Goal: Task Accomplishment & Management: Manage account settings

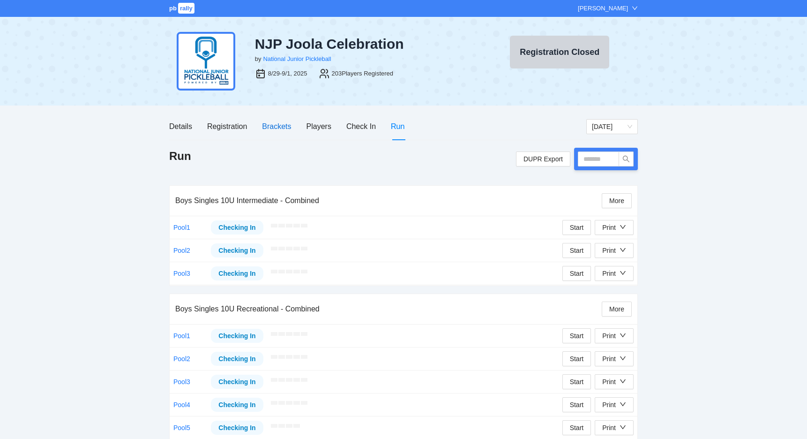
click at [282, 131] on div "Brackets" at bounding box center [276, 126] width 29 height 12
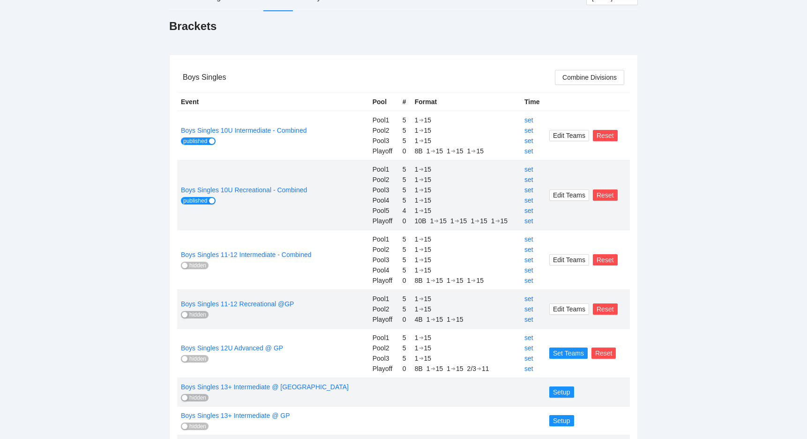
scroll to position [129, 0]
click at [201, 267] on span "hidden" at bounding box center [197, 264] width 17 height 7
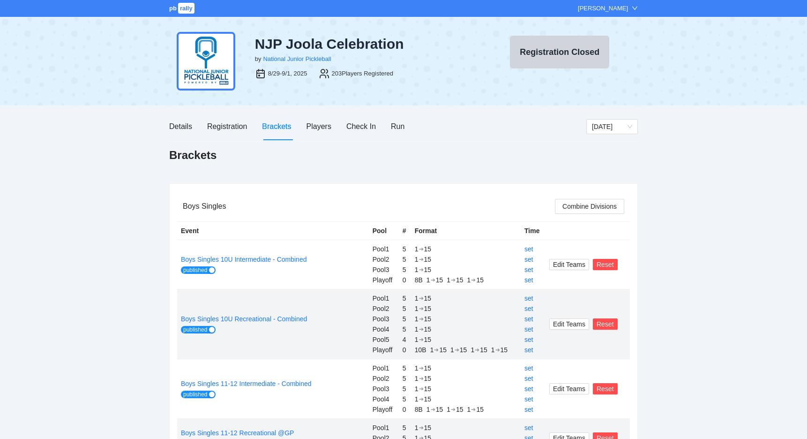
scroll to position [0, 0]
click at [416, 125] on div "Details Registration Brackets Players Check In Run" at bounding box center [377, 126] width 417 height 27
click at [407, 125] on div "Details Registration Brackets Players Check In Run" at bounding box center [377, 126] width 417 height 27
click at [402, 127] on div "Run" at bounding box center [398, 126] width 14 height 12
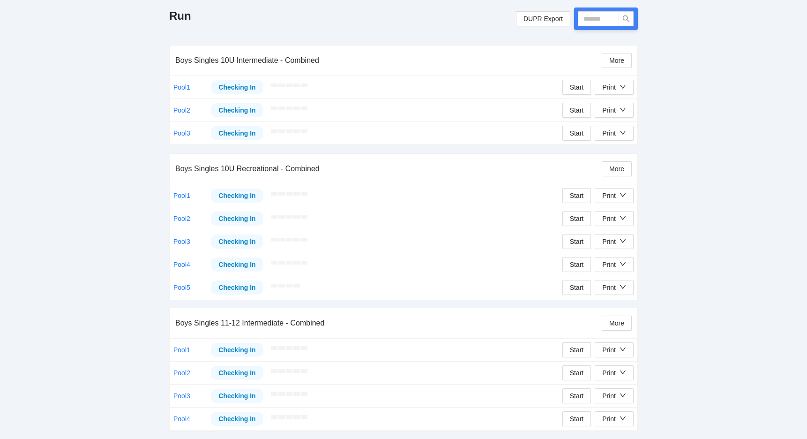
scroll to position [140, 0]
click at [618, 349] on div "Print" at bounding box center [614, 350] width 24 height 10
click at [618, 367] on span "Overview" at bounding box center [623, 368] width 48 height 10
click at [613, 353] on div "Print" at bounding box center [609, 350] width 14 height 10
click at [614, 388] on span "Scorecards" at bounding box center [623, 383] width 48 height 10
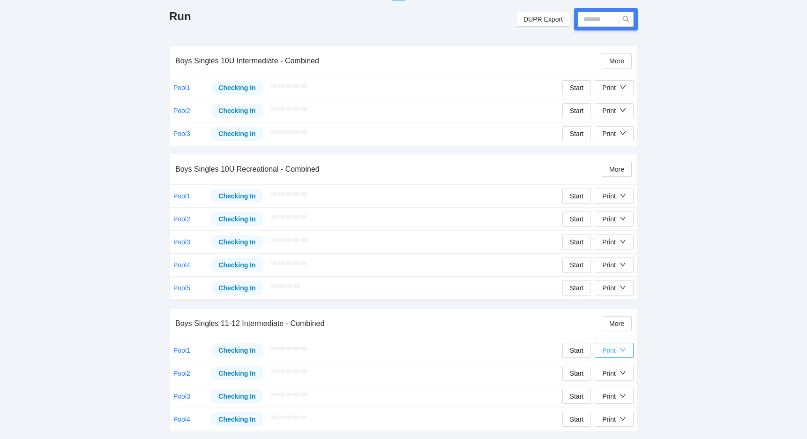
click at [624, 354] on div "button" at bounding box center [623, 350] width 7 height 10
click at [612, 400] on span "Refs Scorecards" at bounding box center [623, 398] width 48 height 10
click at [623, 374] on icon "down" at bounding box center [623, 373] width 6 height 4
click at [616, 396] on span "Overview" at bounding box center [623, 391] width 48 height 10
click at [614, 372] on div "Print" at bounding box center [609, 373] width 14 height 10
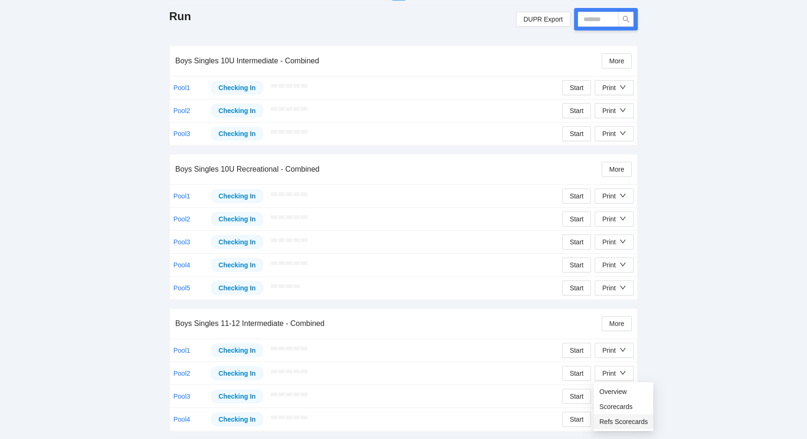
click at [616, 423] on span "Refs Scorecards" at bounding box center [623, 421] width 48 height 10
click at [620, 393] on icon "down" at bounding box center [623, 395] width 7 height 7
click at [611, 351] on span "Overview" at bounding box center [623, 347] width 48 height 10
click at [608, 395] on div "Print" at bounding box center [609, 396] width 14 height 10
click at [612, 377] on span "Refs Scorecards" at bounding box center [623, 377] width 48 height 10
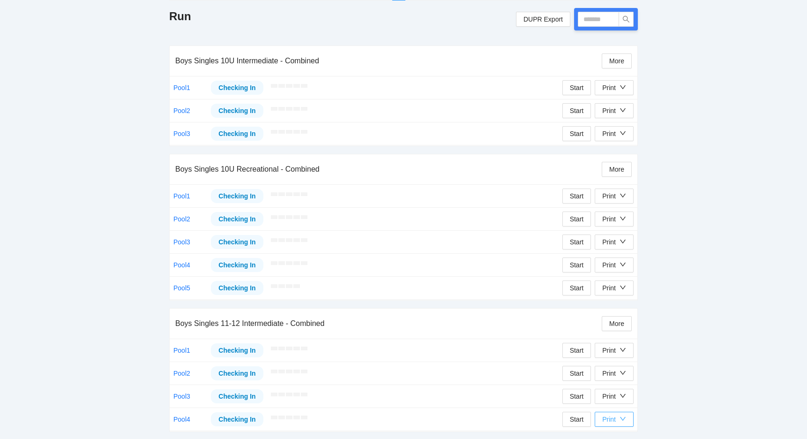
click at [630, 421] on button "Print" at bounding box center [614, 418] width 39 height 15
click at [618, 371] on span "Overview" at bounding box center [623, 370] width 48 height 10
click at [609, 418] on div "Print" at bounding box center [609, 419] width 14 height 10
click at [619, 403] on span "Refs Scorecards" at bounding box center [623, 400] width 48 height 10
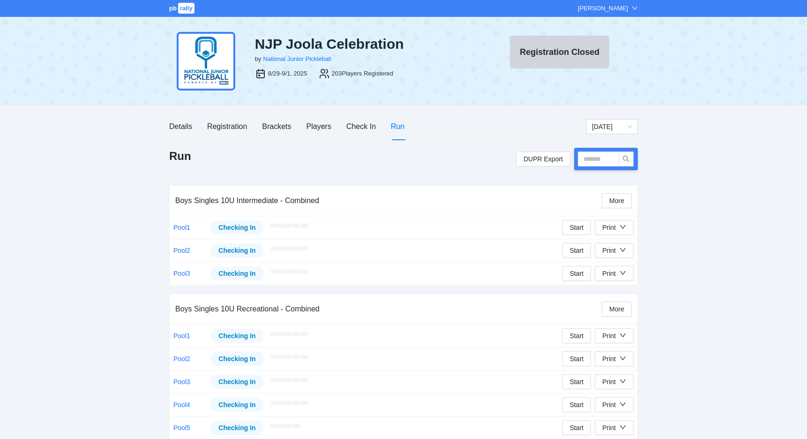
scroll to position [0, 0]
click at [220, 126] on div "Registration" at bounding box center [227, 126] width 40 height 12
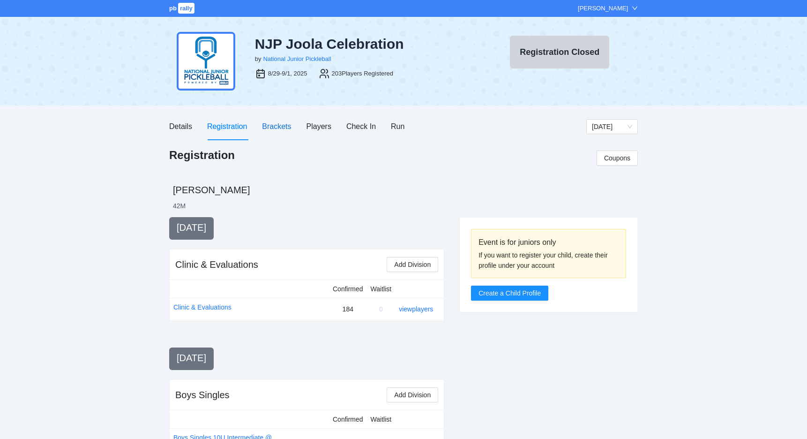
click at [276, 126] on div "Brackets" at bounding box center [276, 126] width 29 height 12
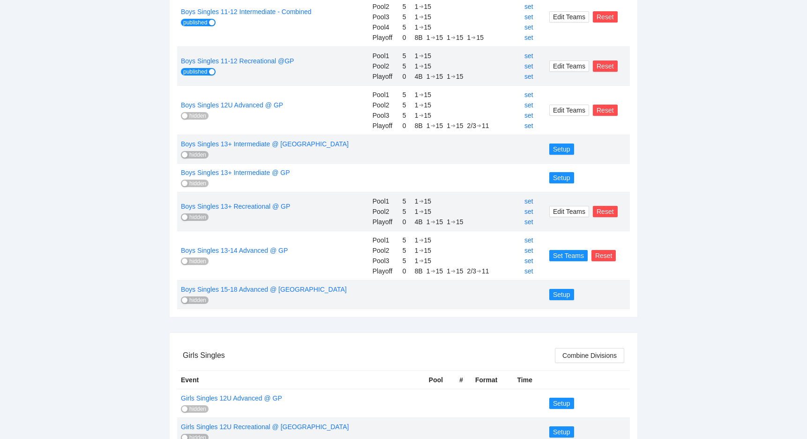
scroll to position [373, 0]
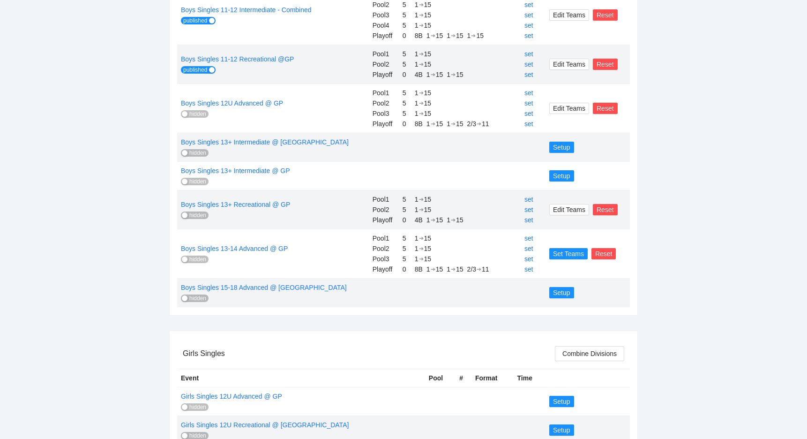
click at [202, 114] on span "hidden" at bounding box center [197, 113] width 17 height 7
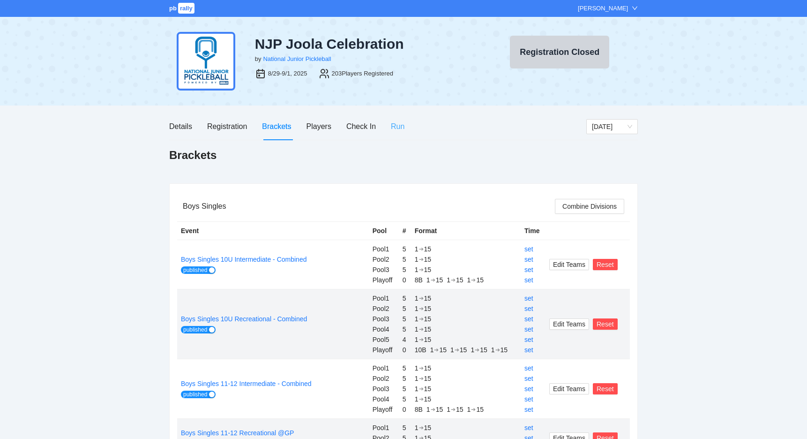
scroll to position [0, 0]
click at [398, 130] on div "Run" at bounding box center [398, 126] width 14 height 12
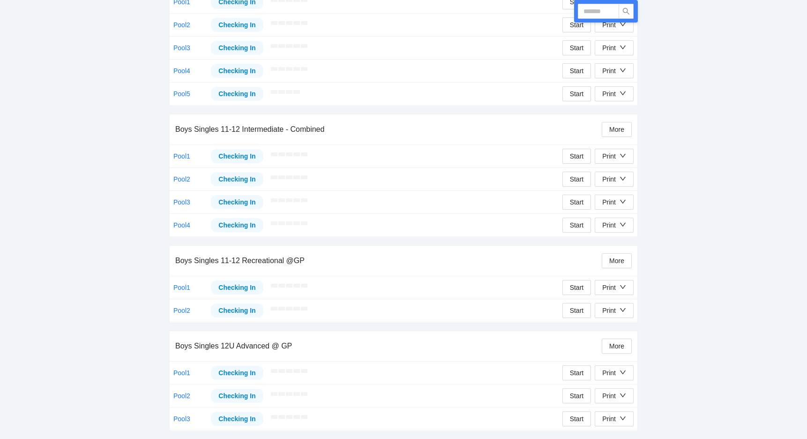
scroll to position [333, 0]
click at [630, 373] on button "Print" at bounding box center [614, 373] width 39 height 15
click at [620, 390] on span "Overview" at bounding box center [623, 391] width 48 height 10
click at [609, 373] on div "Print" at bounding box center [609, 373] width 14 height 10
click at [612, 418] on span "Refs Scorecards" at bounding box center [623, 421] width 48 height 10
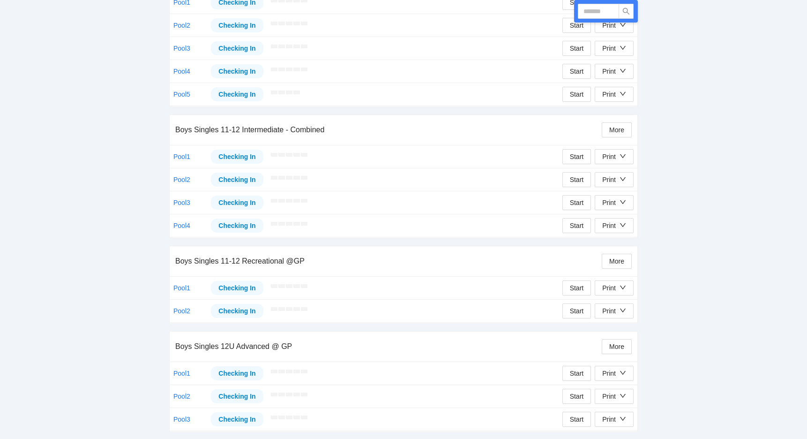
click at [90, 174] on div "pb rally Mike Saniuk NJP Joola Celebration by National Junior Pickleball 8/29-9…" at bounding box center [403, 53] width 807 height 772
click at [618, 396] on div "Print" at bounding box center [614, 396] width 24 height 10
click at [619, 349] on span "Overview" at bounding box center [623, 347] width 48 height 10
click at [610, 374] on div "Print" at bounding box center [609, 373] width 14 height 10
click at [614, 418] on span "Refs Scorecards" at bounding box center [623, 421] width 48 height 10
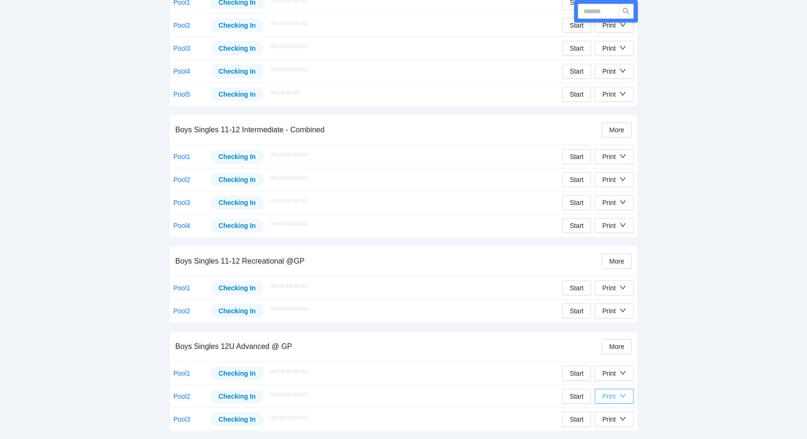
click at [612, 395] on div "Print" at bounding box center [609, 396] width 14 height 10
click at [612, 346] on span "Overview" at bounding box center [623, 347] width 48 height 10
click at [616, 393] on div "Print" at bounding box center [614, 396] width 24 height 10
click at [616, 378] on span "Refs Scorecards" at bounding box center [623, 377] width 48 height 10
click at [609, 418] on div "Print" at bounding box center [609, 419] width 14 height 10
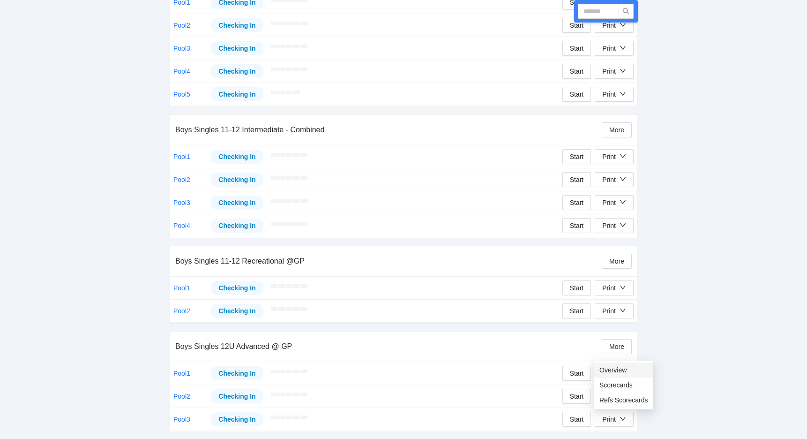
click at [609, 374] on span "Overview" at bounding box center [623, 370] width 48 height 10
click at [621, 421] on icon "down" at bounding box center [623, 418] width 7 height 7
click at [616, 402] on span "Refs Scorecards" at bounding box center [623, 400] width 48 height 10
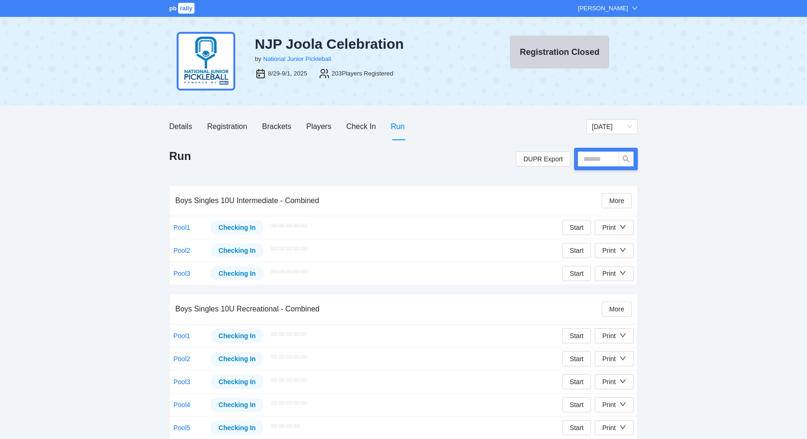
scroll to position [0, 0]
click at [281, 123] on div "Brackets" at bounding box center [276, 126] width 29 height 12
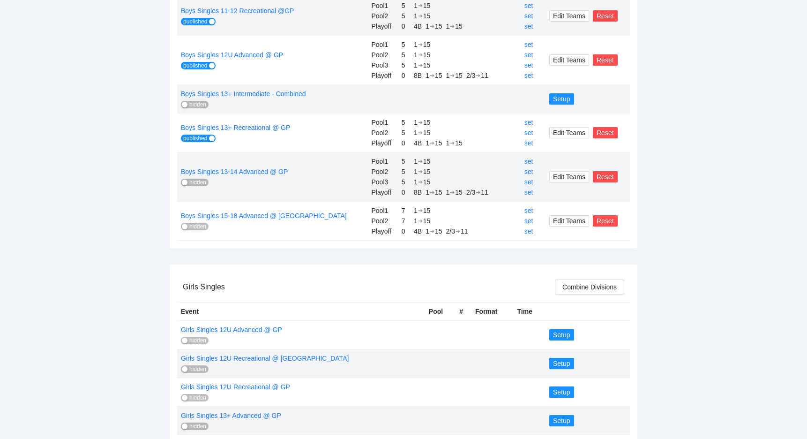
scroll to position [422, 0]
click at [202, 182] on span "hidden" at bounding box center [197, 181] width 17 height 7
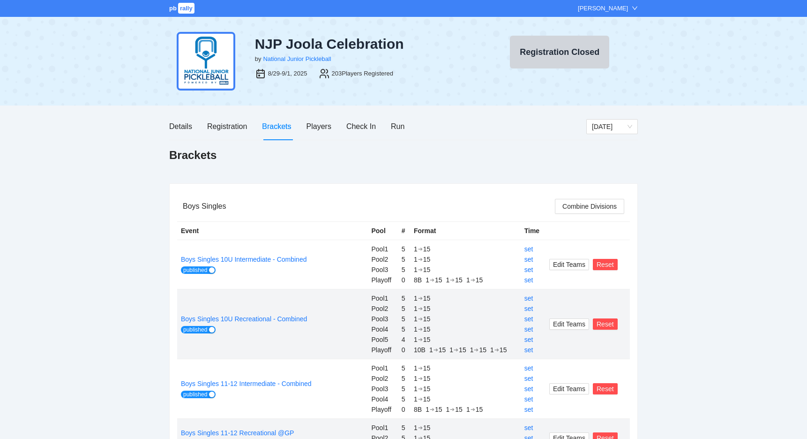
scroll to position [0, 0]
click at [400, 125] on div "Run" at bounding box center [398, 126] width 14 height 12
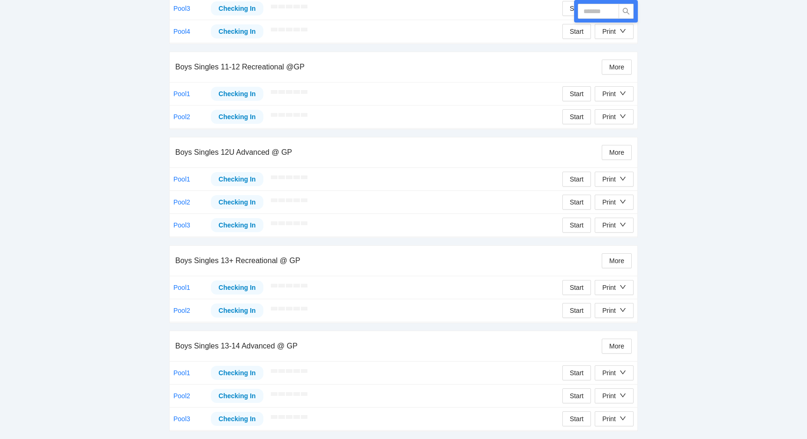
scroll to position [527, 0]
click at [613, 372] on div "Print" at bounding box center [609, 373] width 14 height 10
click at [611, 385] on li "Overview" at bounding box center [624, 391] width 60 height 15
click at [615, 371] on div "Print" at bounding box center [609, 373] width 14 height 10
click at [612, 424] on span "Refs Scorecards" at bounding box center [623, 421] width 48 height 10
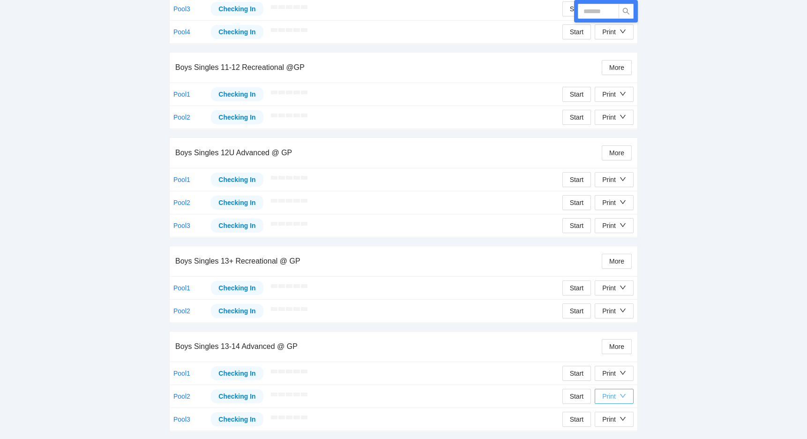
click at [614, 393] on div "Print" at bounding box center [609, 396] width 14 height 10
click at [613, 346] on span "Overview" at bounding box center [623, 347] width 48 height 10
click at [617, 391] on div "Print" at bounding box center [614, 396] width 24 height 10
click at [616, 378] on span "Refs Scorecards" at bounding box center [623, 377] width 48 height 10
click at [602, 421] on div "Print" at bounding box center [609, 419] width 14 height 10
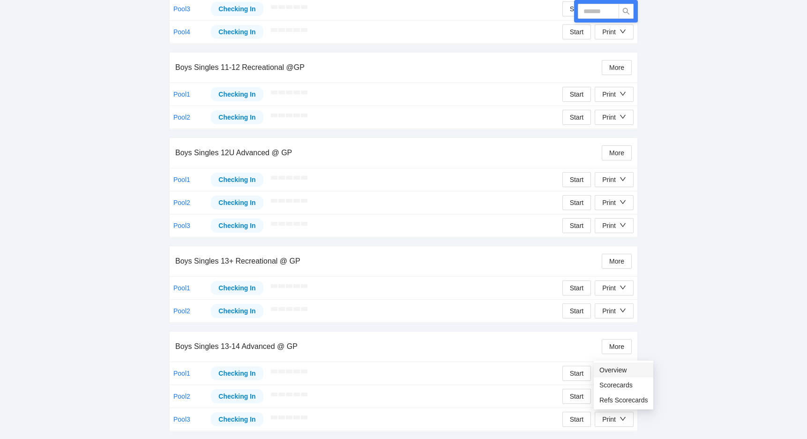
click at [611, 367] on span "Overview" at bounding box center [623, 370] width 48 height 10
click at [622, 426] on td "Start Print" at bounding box center [452, 418] width 370 height 23
click at [622, 420] on icon "down" at bounding box center [623, 418] width 7 height 7
click at [618, 401] on span "Refs Scorecards" at bounding box center [623, 400] width 48 height 10
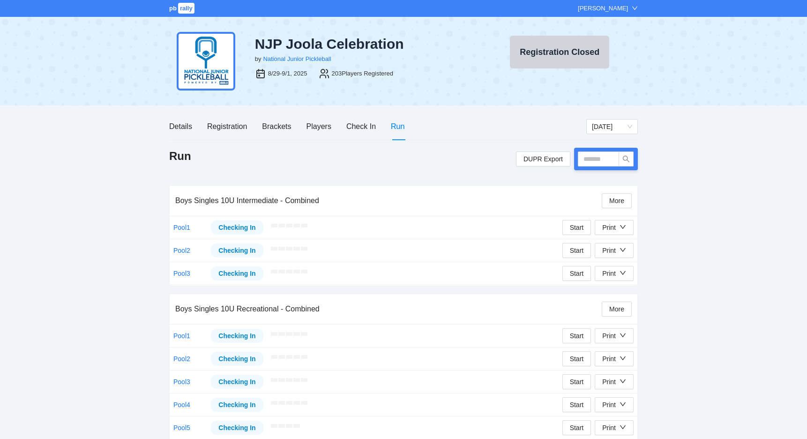
scroll to position [0, 0]
click at [401, 127] on div "Run" at bounding box center [398, 126] width 14 height 12
click at [273, 126] on div "Brackets" at bounding box center [276, 126] width 29 height 12
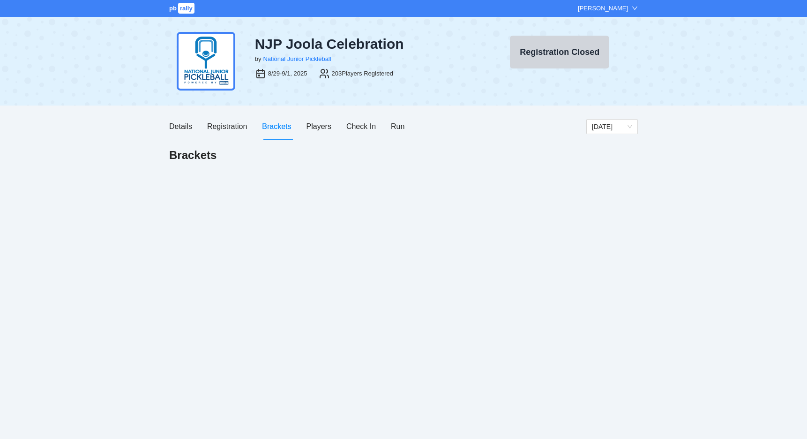
click at [63, 177] on div "pb rally Mike Saniuk NJP Joola Celebration by National Junior Pickleball 8/29-9…" at bounding box center [403, 219] width 807 height 439
click at [235, 126] on div "Registration" at bounding box center [227, 126] width 40 height 12
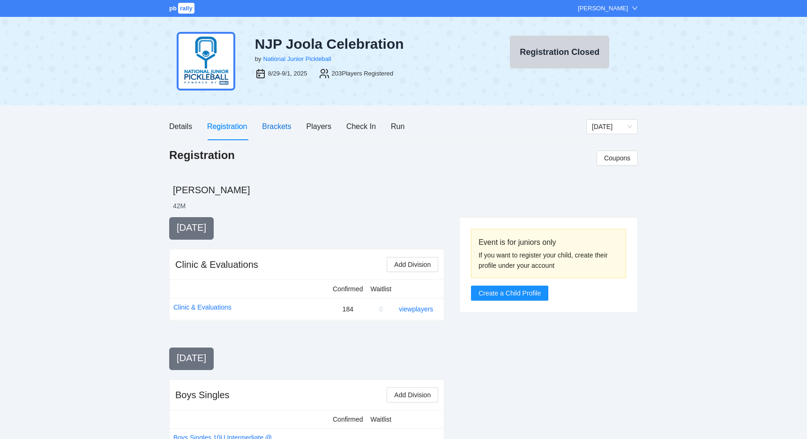
click at [279, 129] on div "Brackets" at bounding box center [276, 126] width 29 height 12
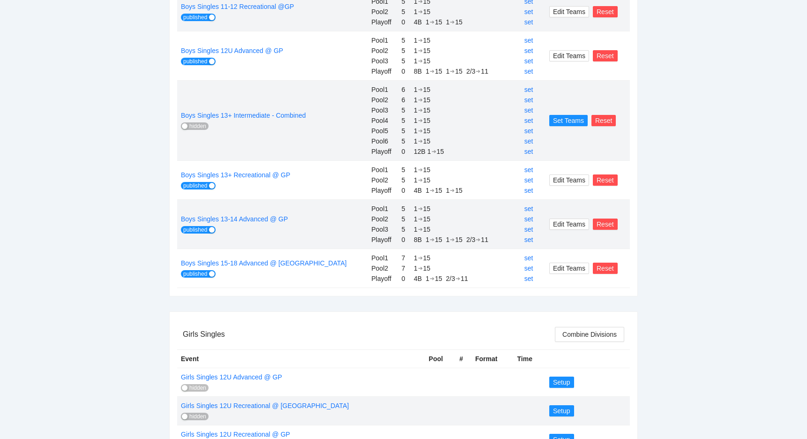
scroll to position [426, 0]
click at [203, 128] on span "hidden" at bounding box center [197, 125] width 17 height 7
click at [203, 128] on span "published" at bounding box center [195, 125] width 24 height 7
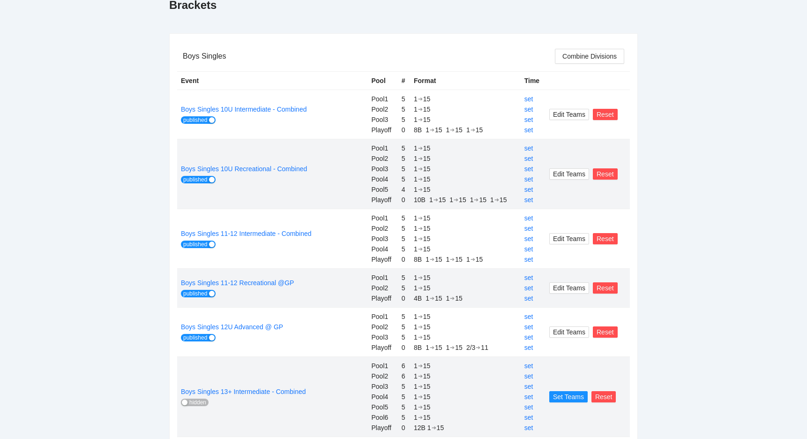
scroll to position [150, 0]
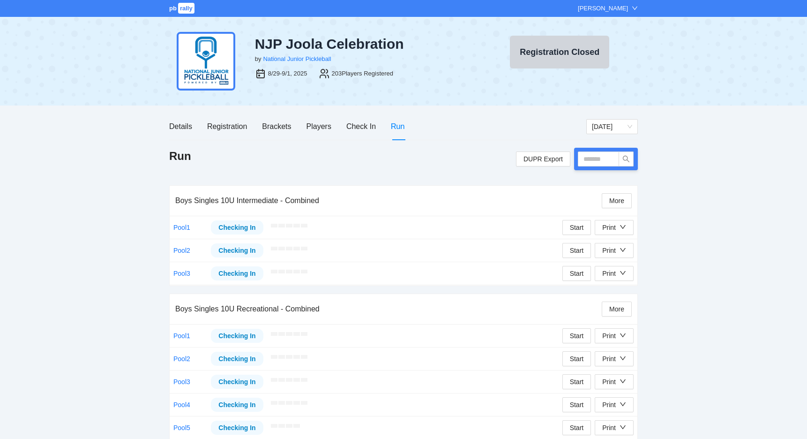
click at [242, 127] on div "Registration" at bounding box center [227, 126] width 40 height 12
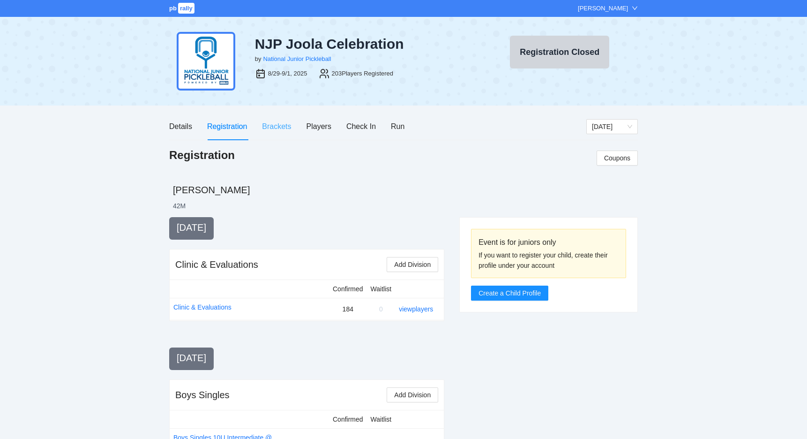
click at [279, 132] on div "Brackets" at bounding box center [276, 126] width 29 height 27
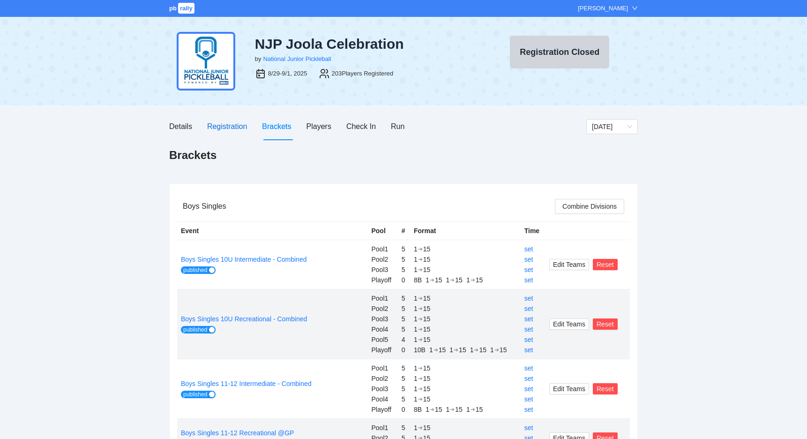
click at [225, 132] on div "Registration" at bounding box center [227, 126] width 40 height 12
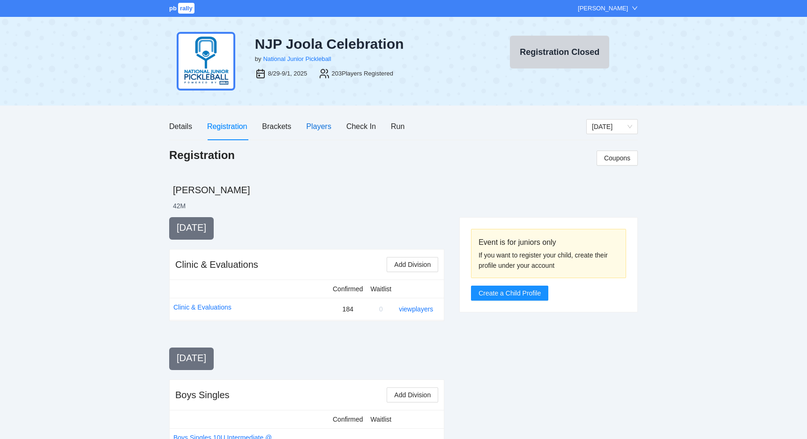
click at [323, 122] on div "Players" at bounding box center [318, 126] width 25 height 12
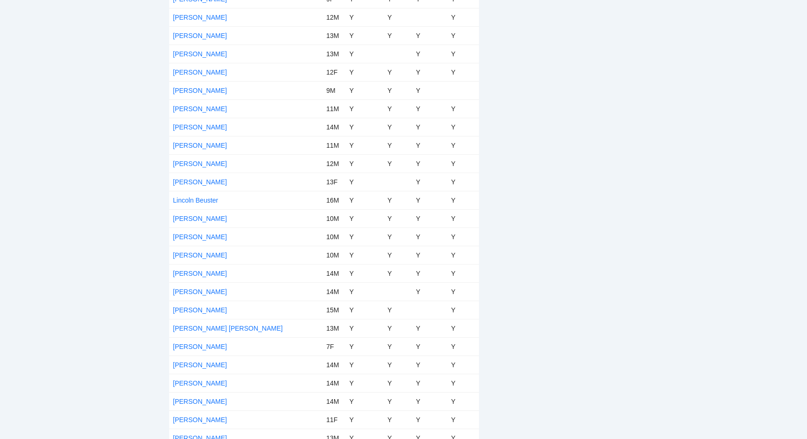
scroll to position [2406, 0]
click at [204, 426] on td "Lynlee Dunigan" at bounding box center [245, 418] width 153 height 18
click at [203, 419] on link "Lynlee Dunigan" at bounding box center [200, 417] width 54 height 7
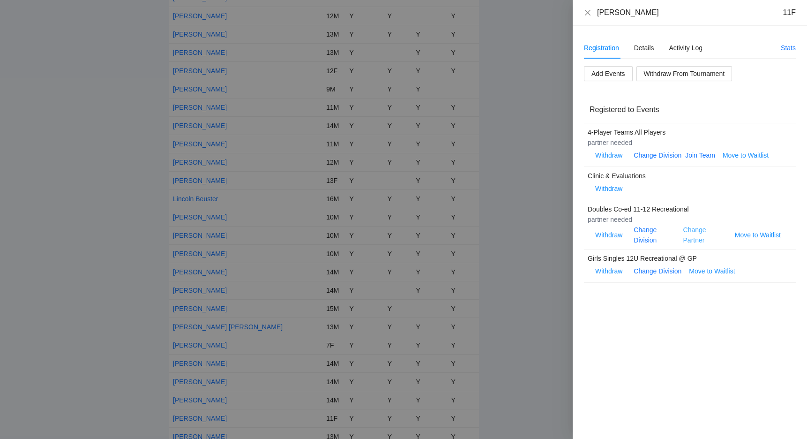
click at [689, 230] on link "Change Partner" at bounding box center [694, 235] width 23 height 18
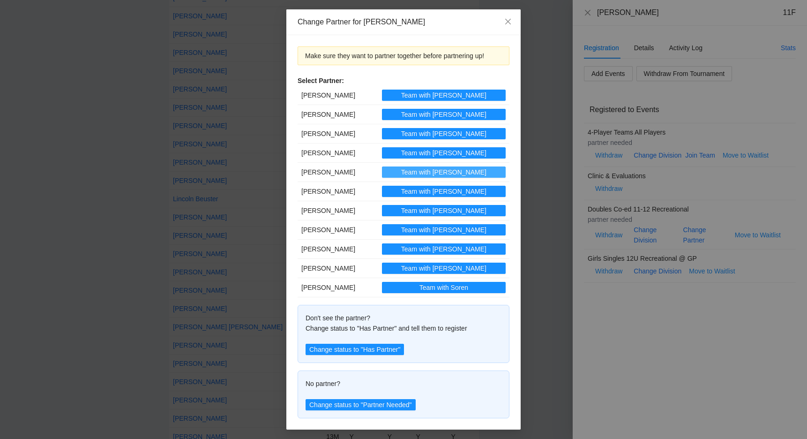
click at [430, 169] on button "Team with Ernest" at bounding box center [444, 171] width 124 height 11
click at [437, 171] on span "Team with Ernest" at bounding box center [443, 172] width 85 height 10
click at [506, 22] on icon "close" at bounding box center [507, 21] width 7 height 7
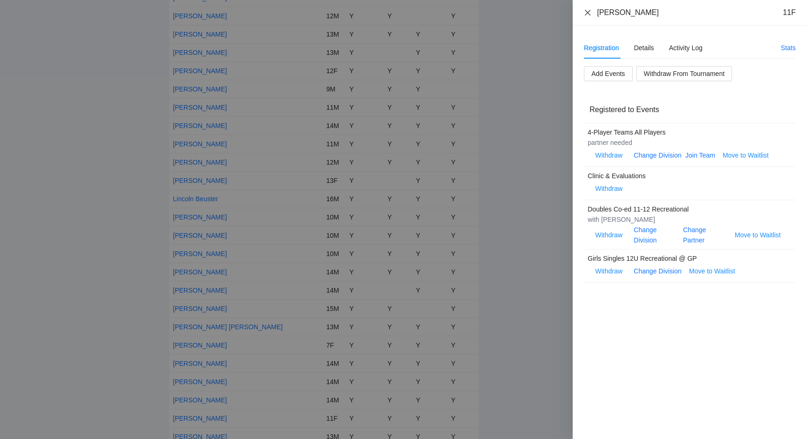
click at [588, 14] on icon "close" at bounding box center [588, 12] width 6 height 6
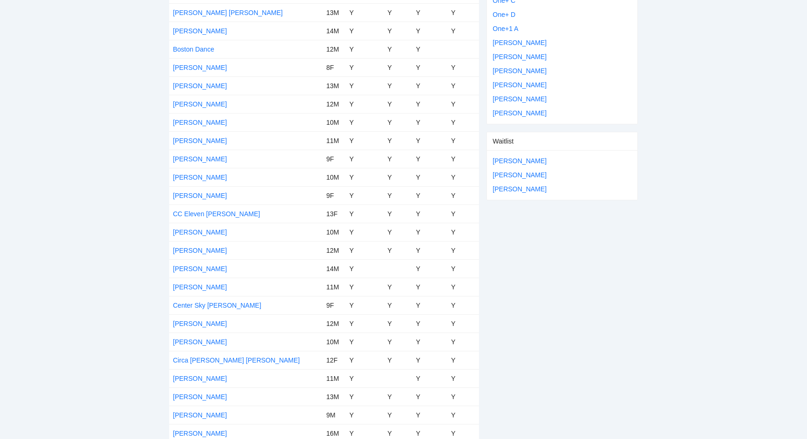
scroll to position [563, 0]
click at [203, 249] on link "[PERSON_NAME]" at bounding box center [200, 249] width 54 height 7
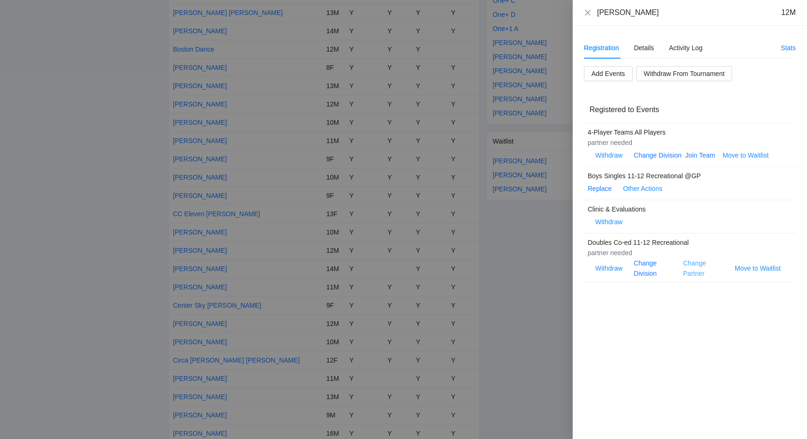
click at [690, 266] on link "Change Partner" at bounding box center [694, 268] width 23 height 18
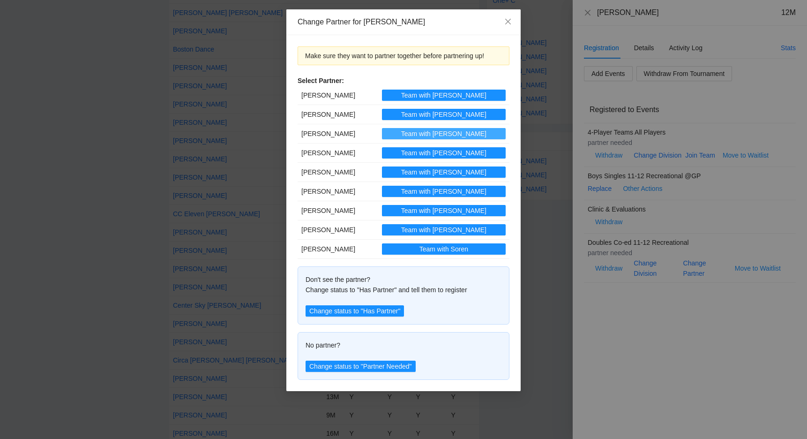
click at [441, 133] on span "Team with [PERSON_NAME]" at bounding box center [443, 133] width 85 height 10
click at [506, 24] on icon "close" at bounding box center [508, 22] width 6 height 6
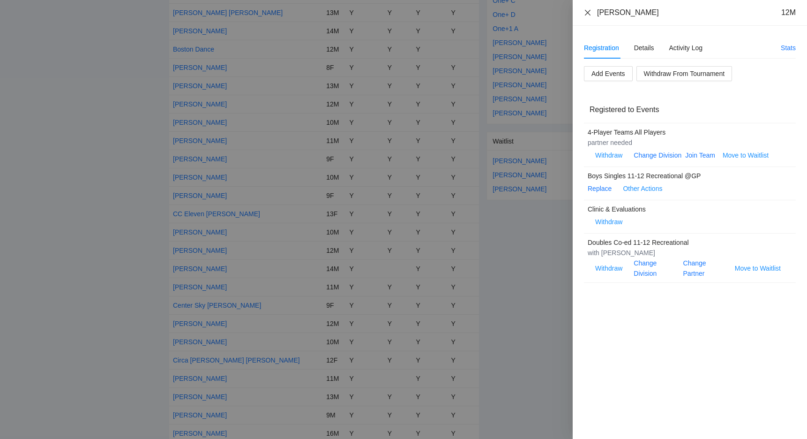
click at [584, 15] on icon "close" at bounding box center [587, 12] width 7 height 7
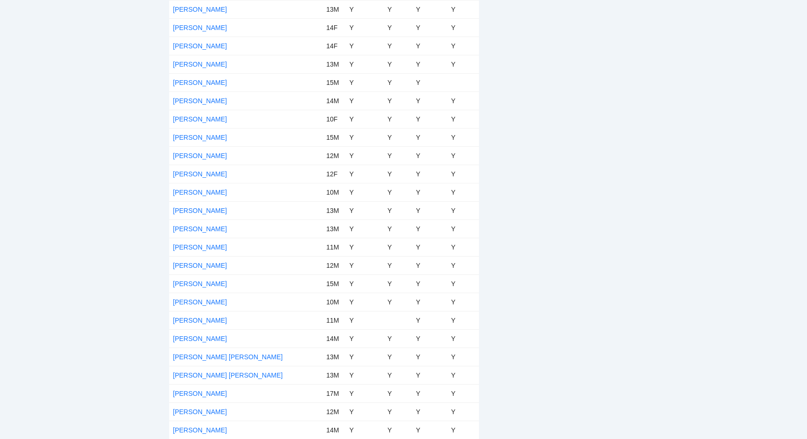
scroll to position [1627, 0]
click at [198, 193] on link "[PERSON_NAME]" at bounding box center [200, 191] width 54 height 7
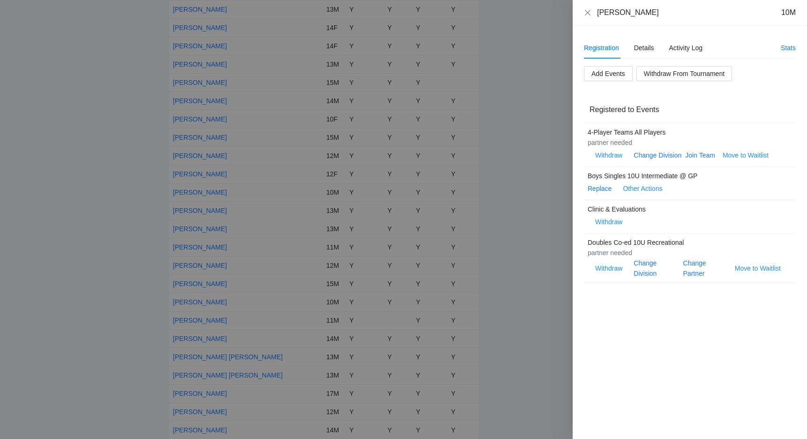
click at [695, 258] on div "Change Partner" at bounding box center [705, 268] width 44 height 21
click at [695, 260] on link "Change Partner" at bounding box center [694, 268] width 23 height 18
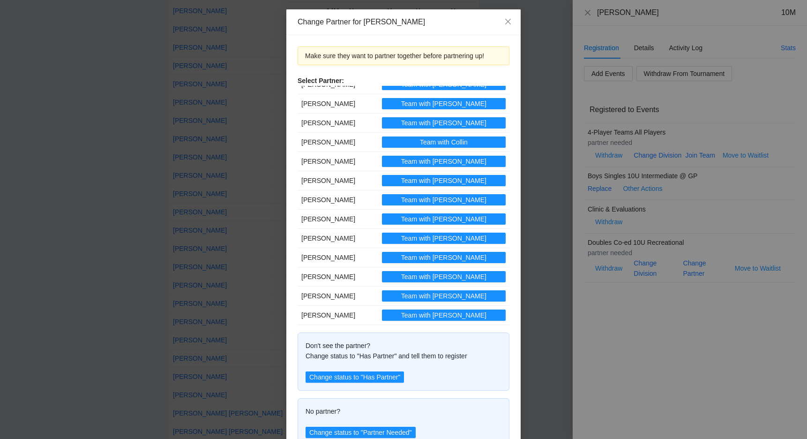
scroll to position [68, 0]
click at [414, 254] on button "Team with [PERSON_NAME]" at bounding box center [444, 257] width 124 height 11
click at [504, 22] on span "Close" at bounding box center [507, 21] width 25 height 25
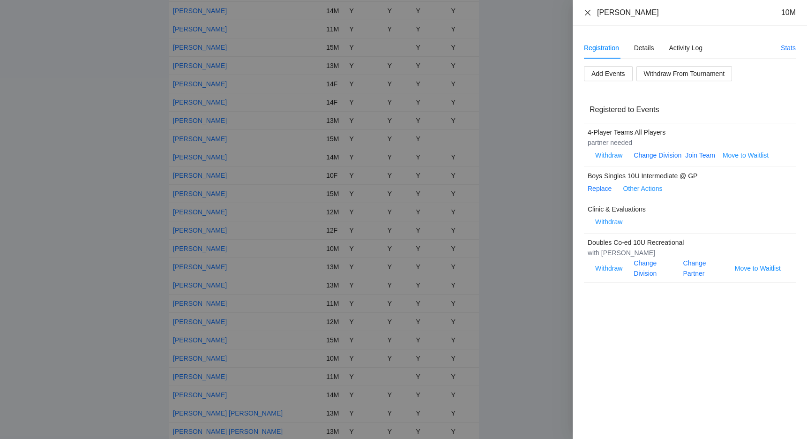
click at [584, 11] on icon "close" at bounding box center [587, 12] width 7 height 7
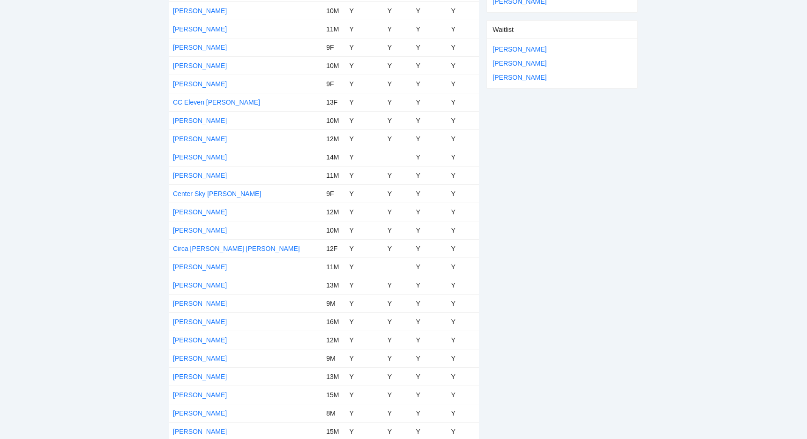
scroll to position [672, 0]
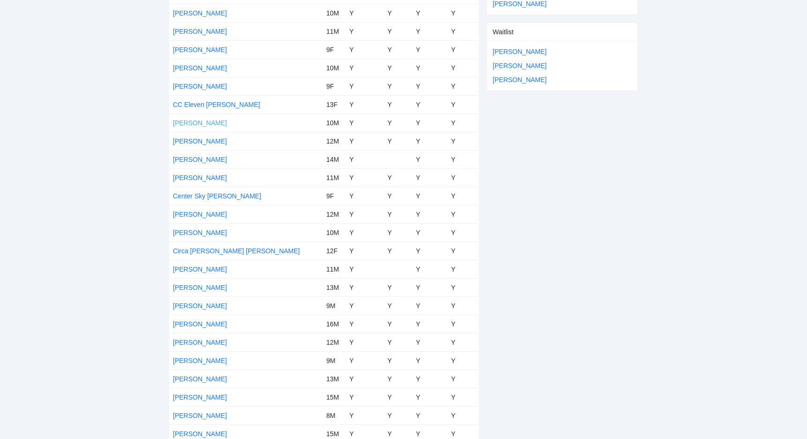
click at [190, 124] on link "[PERSON_NAME]" at bounding box center [200, 122] width 54 height 7
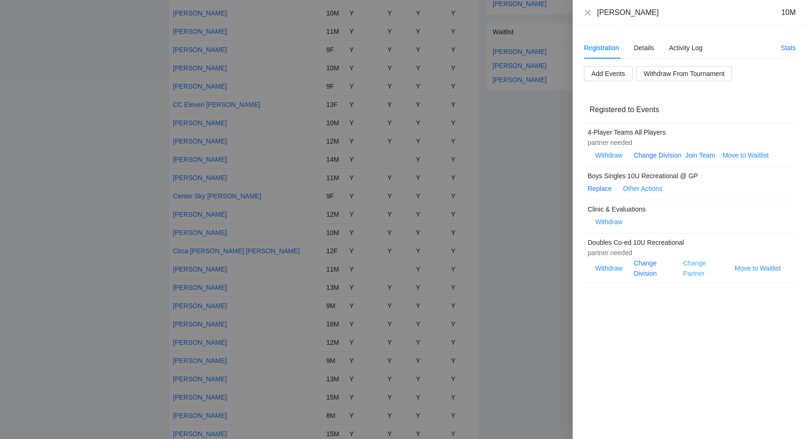
click at [689, 261] on link "Change Partner" at bounding box center [694, 268] width 23 height 18
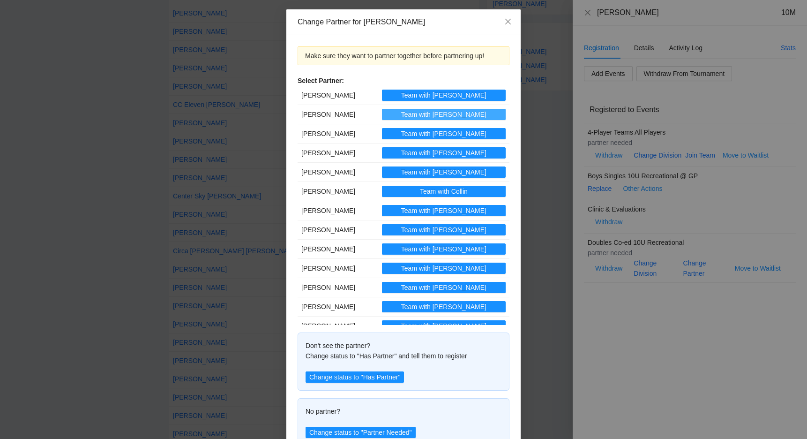
click at [427, 114] on button "Team with Abel" at bounding box center [444, 114] width 124 height 11
click at [506, 25] on icon "close" at bounding box center [507, 21] width 7 height 7
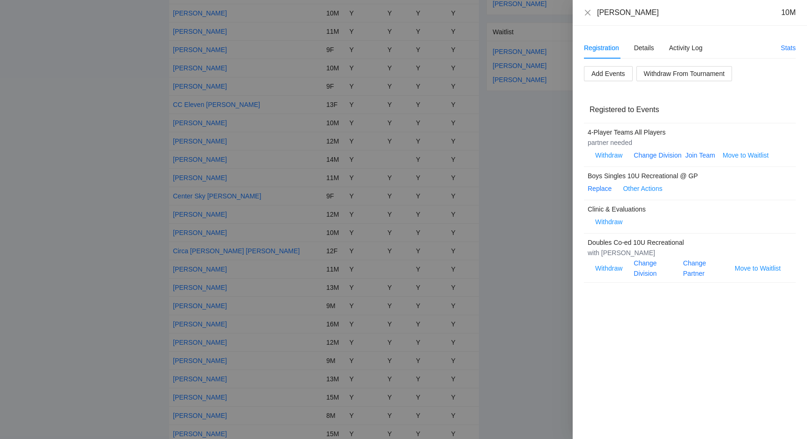
click at [484, 238] on div at bounding box center [403, 219] width 807 height 439
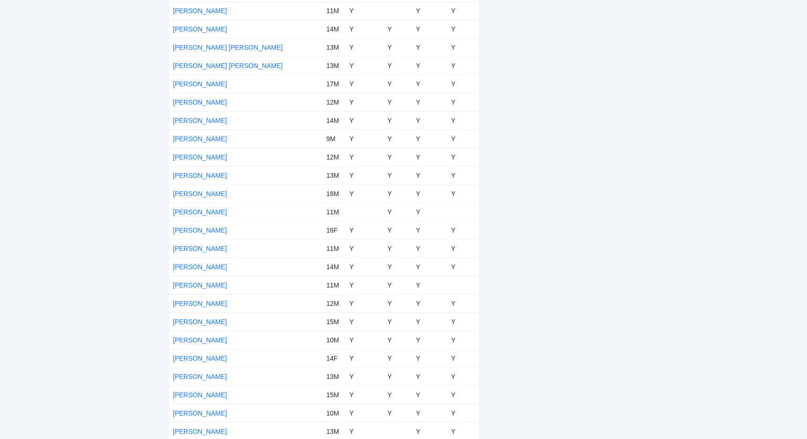
scroll to position [1943, 0]
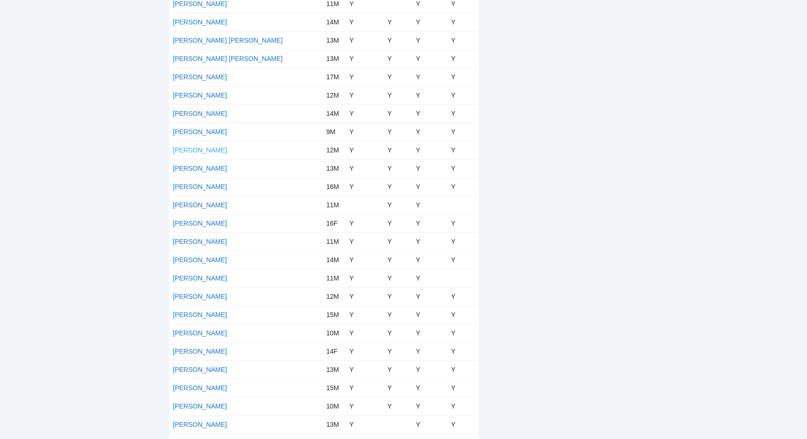
click at [195, 146] on link "[PERSON_NAME]" at bounding box center [200, 149] width 54 height 7
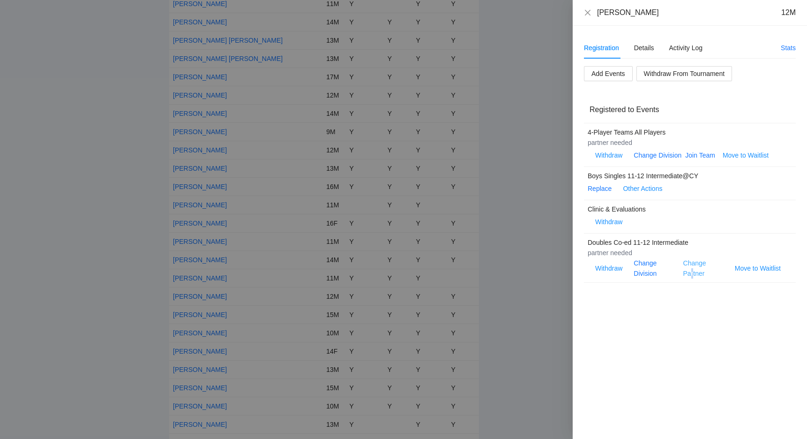
click at [692, 271] on link "Change Partner" at bounding box center [694, 268] width 23 height 18
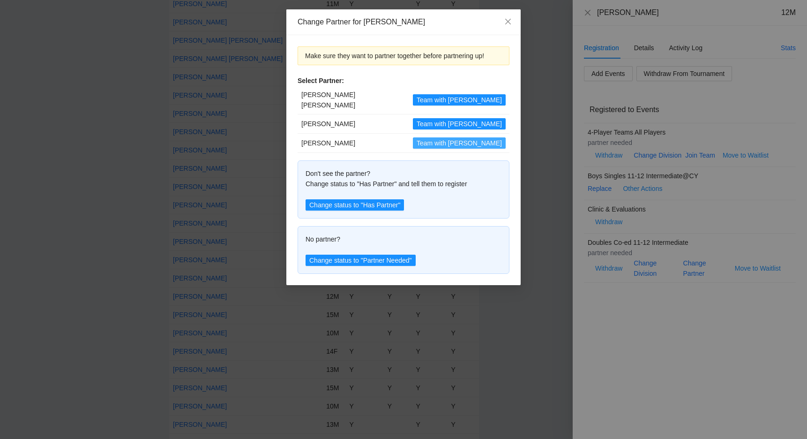
click at [461, 138] on span "Team with Zaichao" at bounding box center [459, 143] width 85 height 10
click at [507, 15] on span "Close" at bounding box center [507, 21] width 25 height 25
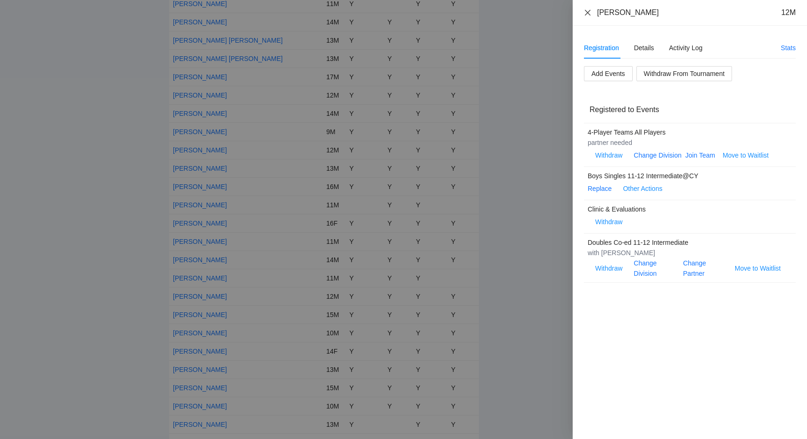
click at [586, 14] on icon "close" at bounding box center [588, 12] width 6 height 6
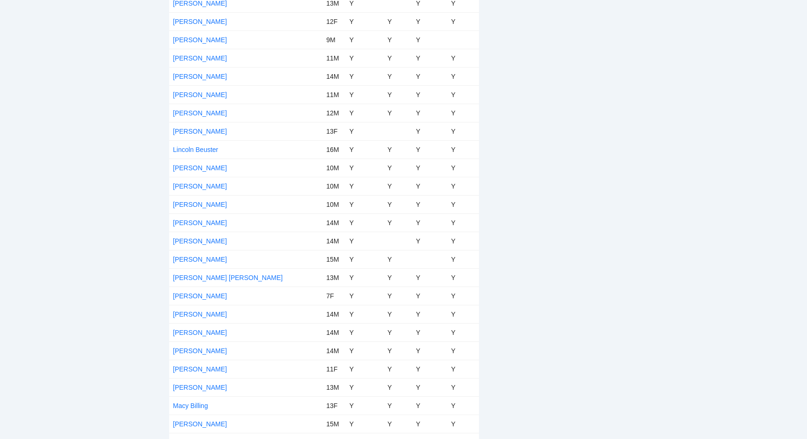
scroll to position [2457, 0]
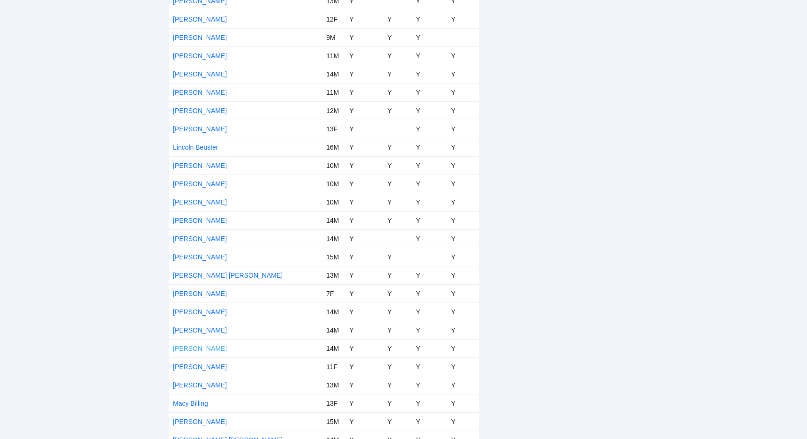
click at [209, 345] on link "[PERSON_NAME]" at bounding box center [200, 347] width 54 height 7
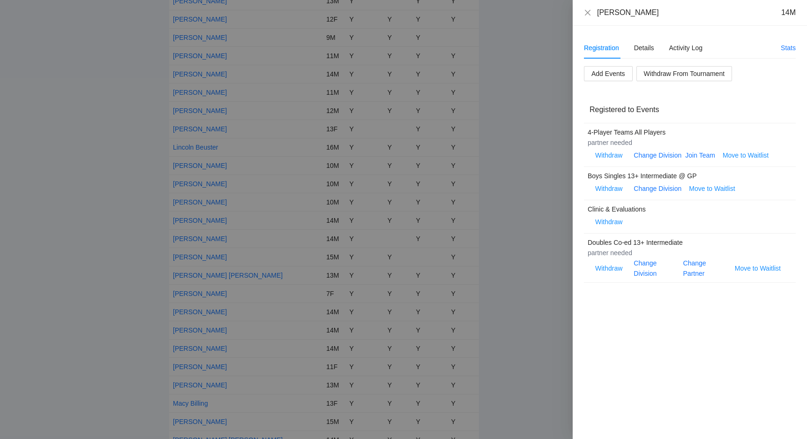
click at [691, 267] on div "Change Partner" at bounding box center [705, 268] width 44 height 21
click at [692, 262] on link "Change Partner" at bounding box center [694, 268] width 23 height 18
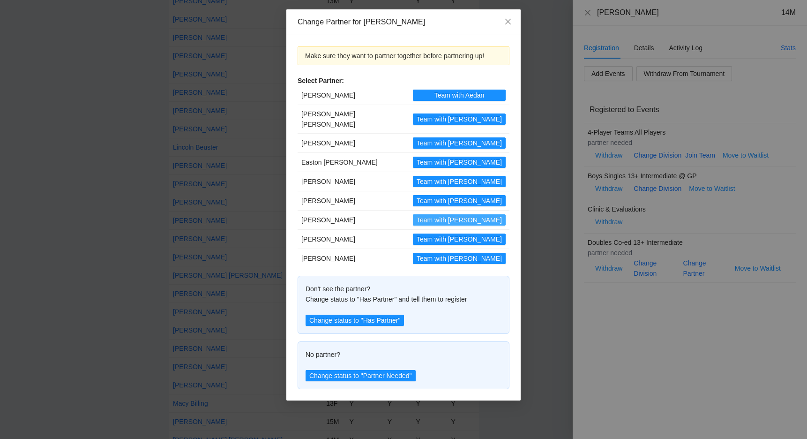
click at [416, 214] on button "Team with Michael" at bounding box center [459, 219] width 93 height 11
click at [510, 24] on icon "close" at bounding box center [508, 22] width 6 height 6
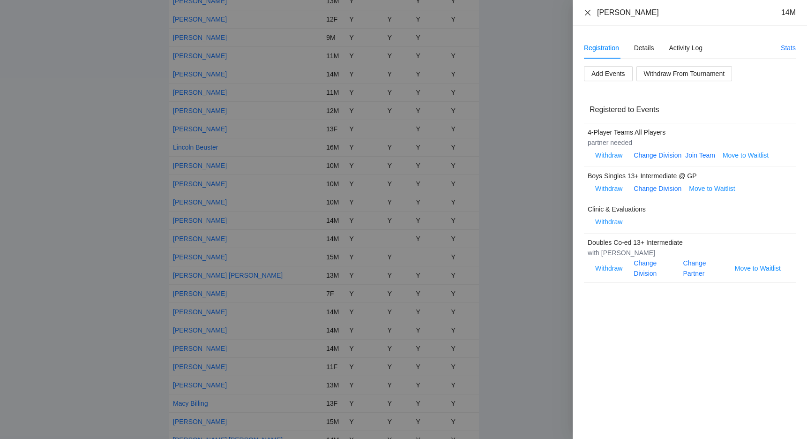
click at [586, 14] on icon "close" at bounding box center [588, 12] width 6 height 6
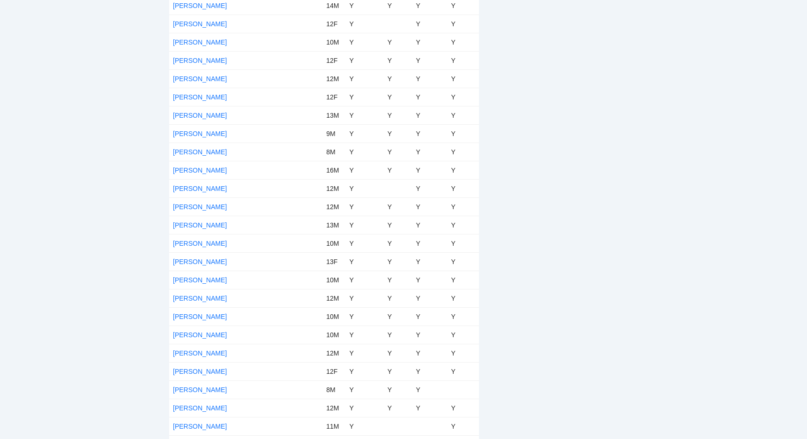
scroll to position [3038, 0]
click at [195, 116] on link "Nate Brooker" at bounding box center [200, 114] width 54 height 7
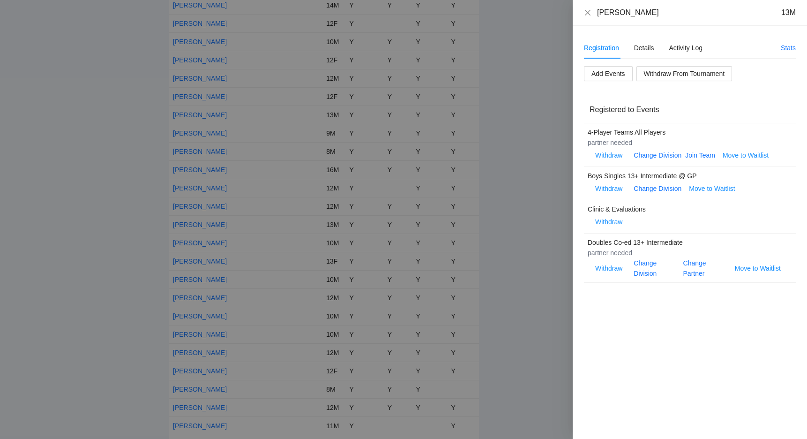
click at [693, 267] on div "Change Partner" at bounding box center [705, 268] width 44 height 21
click at [692, 264] on link "Change Partner" at bounding box center [694, 268] width 23 height 18
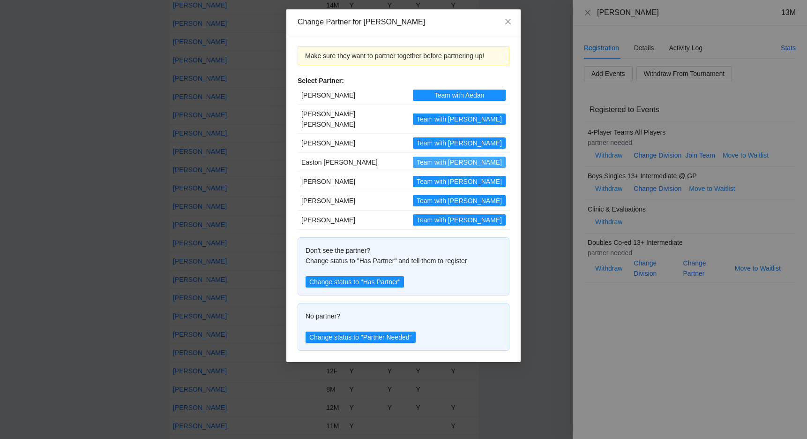
click at [413, 157] on button "Team with Easton" at bounding box center [459, 162] width 93 height 11
click at [507, 23] on icon "close" at bounding box center [508, 22] width 6 height 6
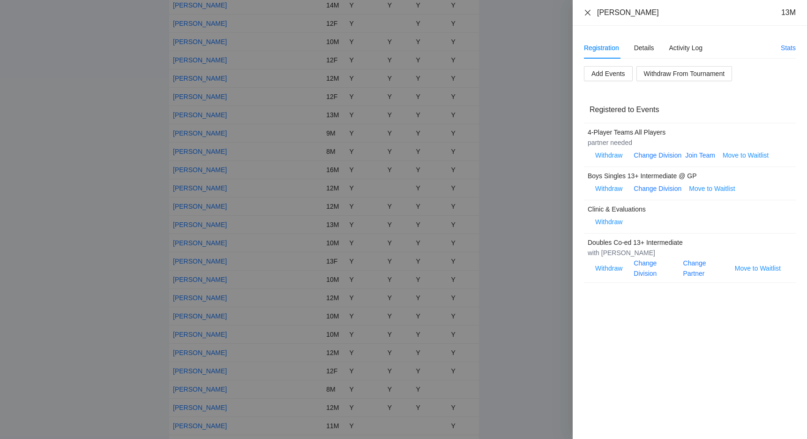
click at [587, 14] on icon "close" at bounding box center [587, 12] width 7 height 7
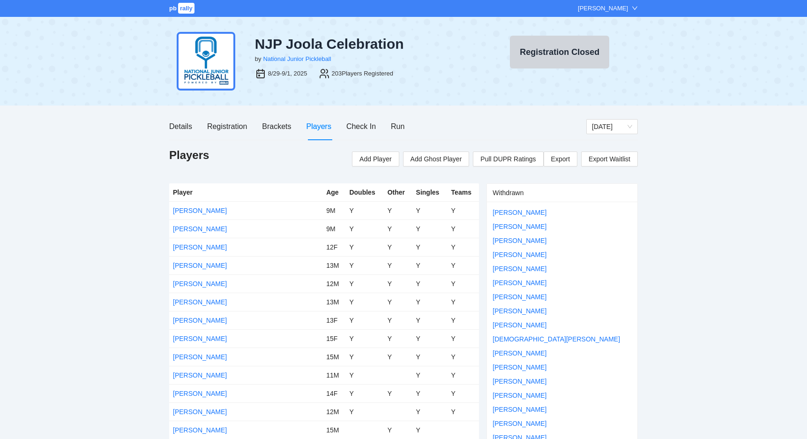
scroll to position [0, 0]
click at [276, 129] on div "Brackets" at bounding box center [276, 126] width 29 height 12
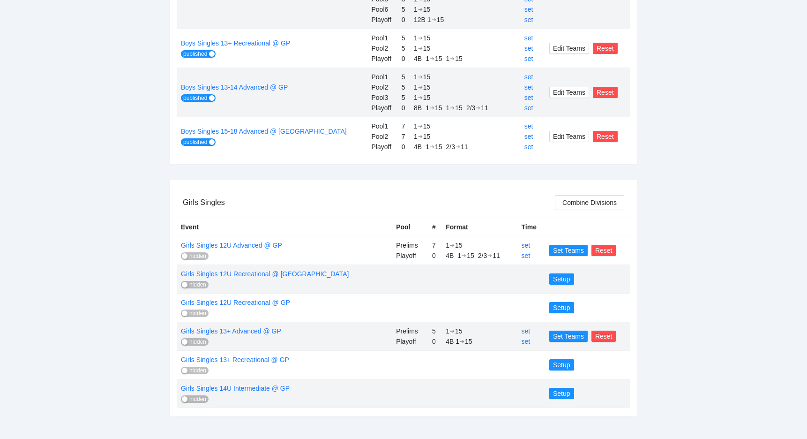
scroll to position [557, 0]
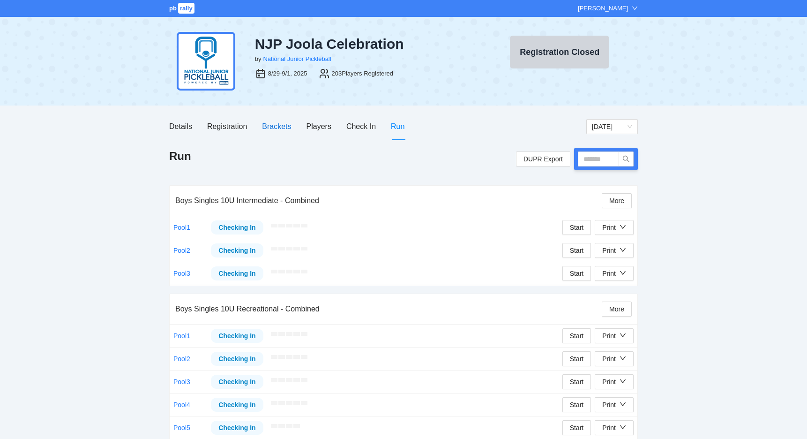
click at [267, 123] on div "Brackets" at bounding box center [276, 126] width 29 height 12
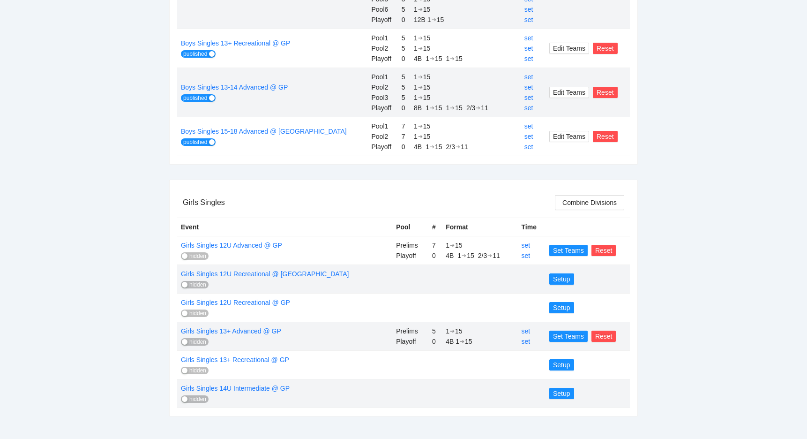
scroll to position [557, 0]
click at [192, 255] on span "hidden" at bounding box center [197, 256] width 17 height 7
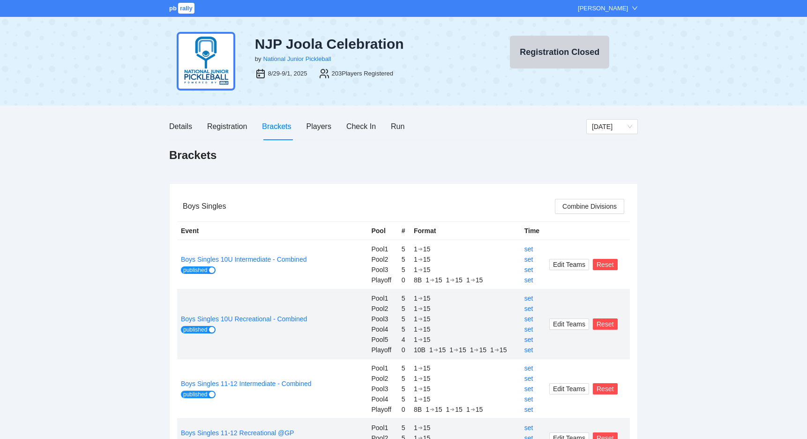
scroll to position [0, 0]
click at [392, 126] on div "Run" at bounding box center [398, 126] width 14 height 12
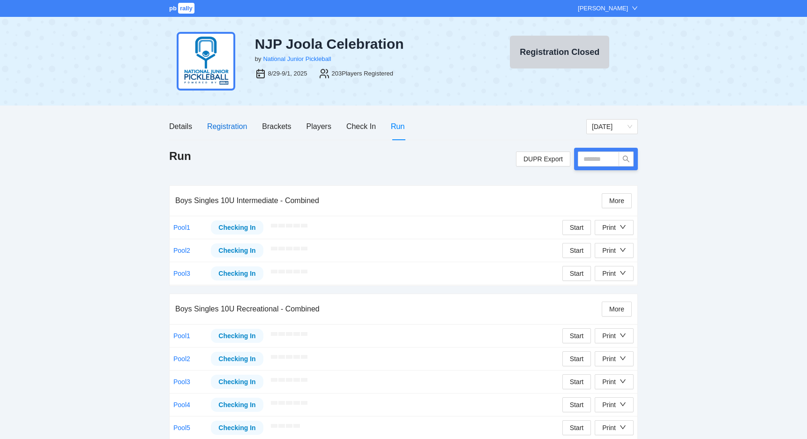
click at [223, 127] on div "Registration" at bounding box center [227, 126] width 40 height 12
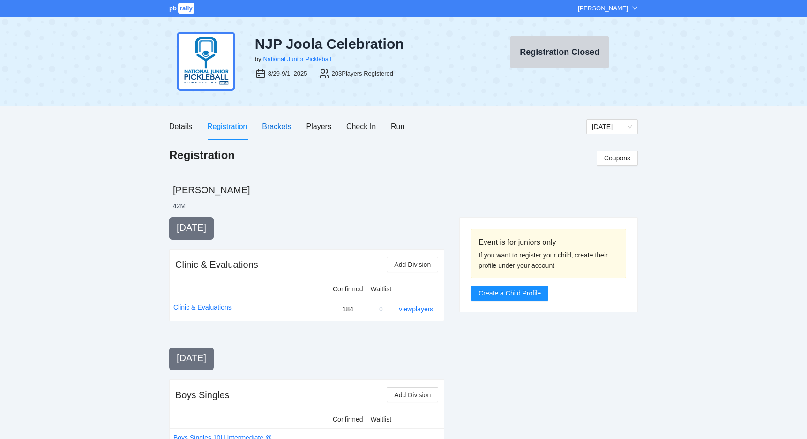
click at [284, 130] on div "Brackets" at bounding box center [276, 126] width 29 height 12
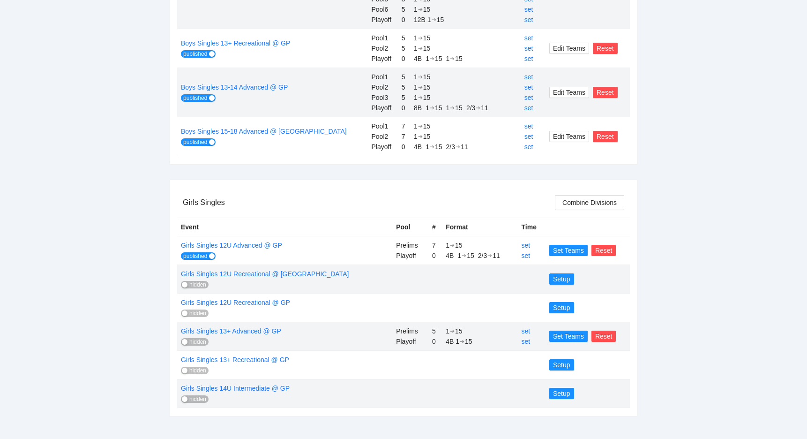
scroll to position [557, 0]
click at [194, 254] on span "published" at bounding box center [195, 256] width 24 height 7
click at [194, 257] on span "hidden" at bounding box center [197, 256] width 17 height 7
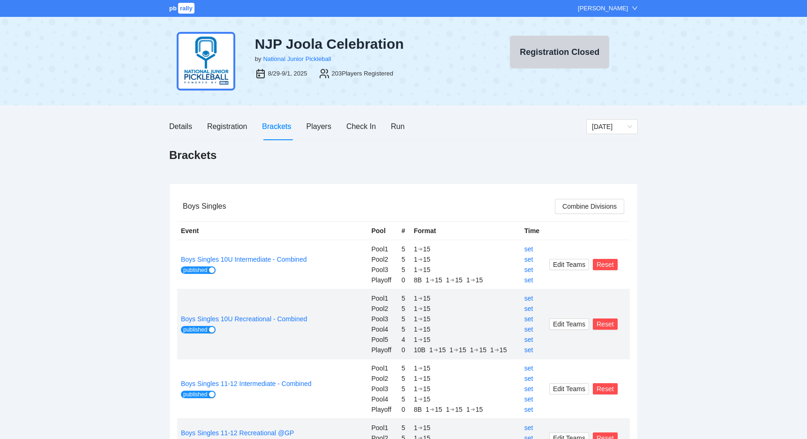
scroll to position [0, 0]
click at [398, 129] on div "Run" at bounding box center [398, 126] width 14 height 12
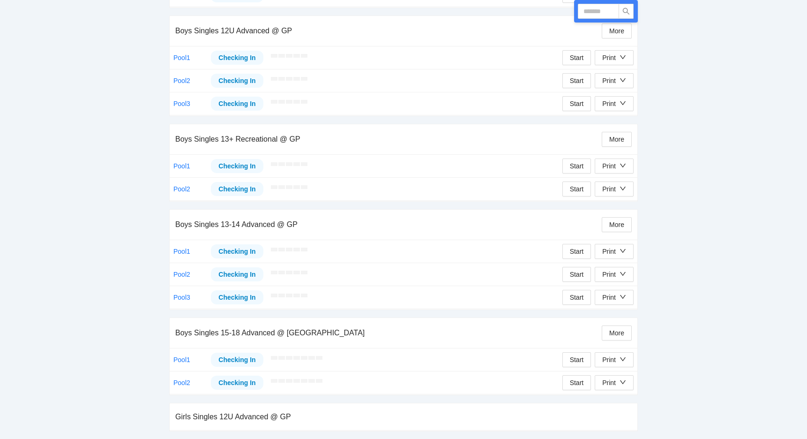
scroll to position [648, 0]
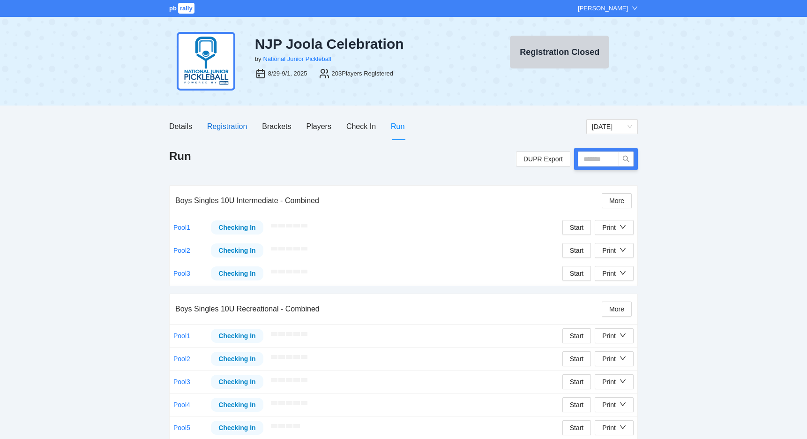
click at [238, 126] on div "Registration" at bounding box center [227, 126] width 40 height 12
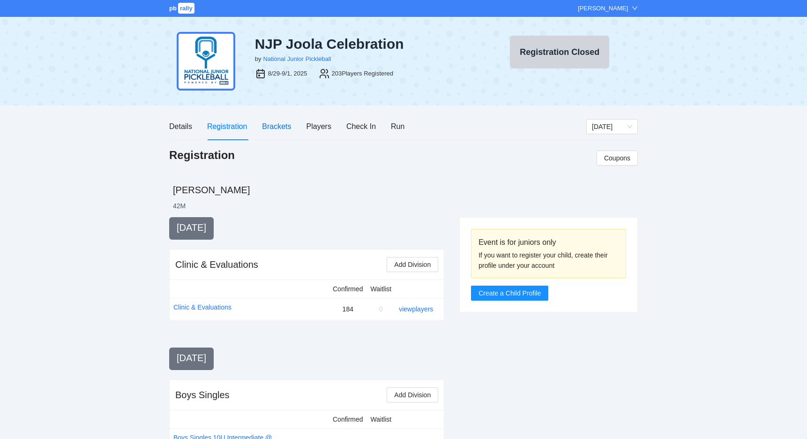
click at [281, 126] on div "Brackets" at bounding box center [276, 126] width 29 height 12
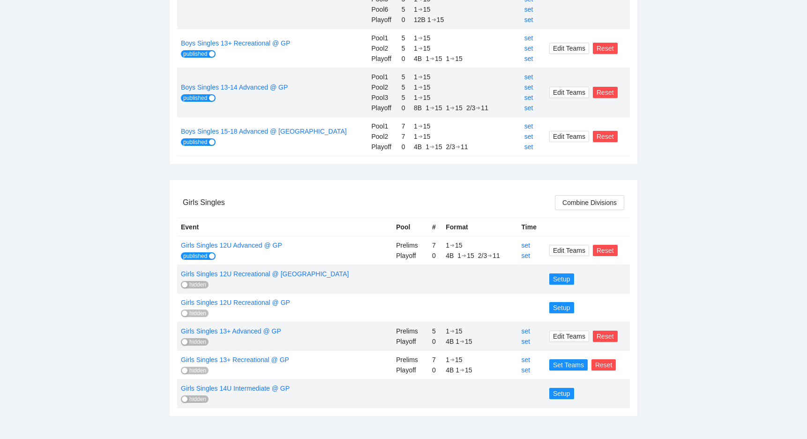
scroll to position [557, 0]
click at [193, 255] on span "published" at bounding box center [195, 256] width 24 height 7
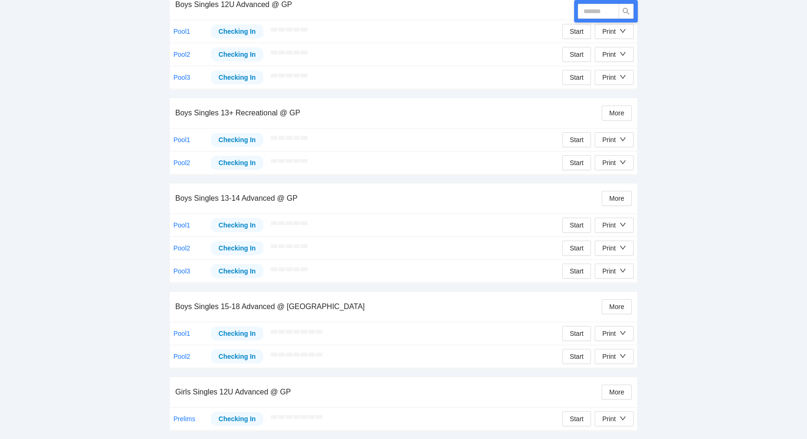
scroll to position [674, 0]
click at [624, 415] on icon "down" at bounding box center [623, 418] width 7 height 7
click at [619, 371] on span "Overview" at bounding box center [623, 370] width 48 height 10
click at [620, 422] on div "button" at bounding box center [623, 419] width 7 height 10
click at [622, 401] on span "Refs Scorecards" at bounding box center [623, 400] width 48 height 10
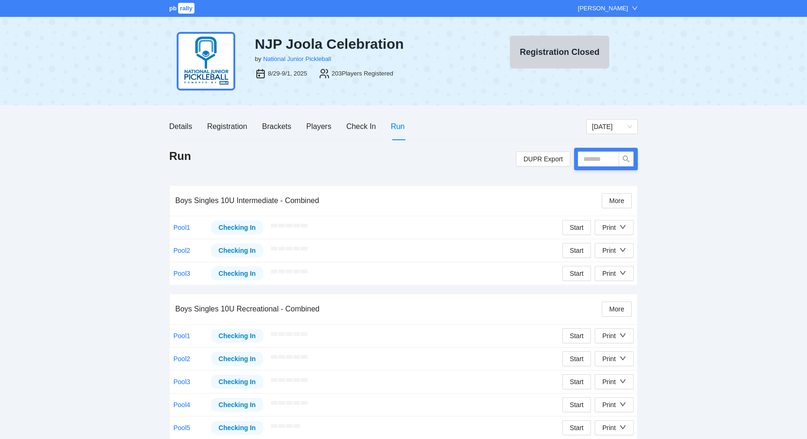
scroll to position [0, 0]
click at [232, 129] on div "Registration" at bounding box center [227, 126] width 40 height 12
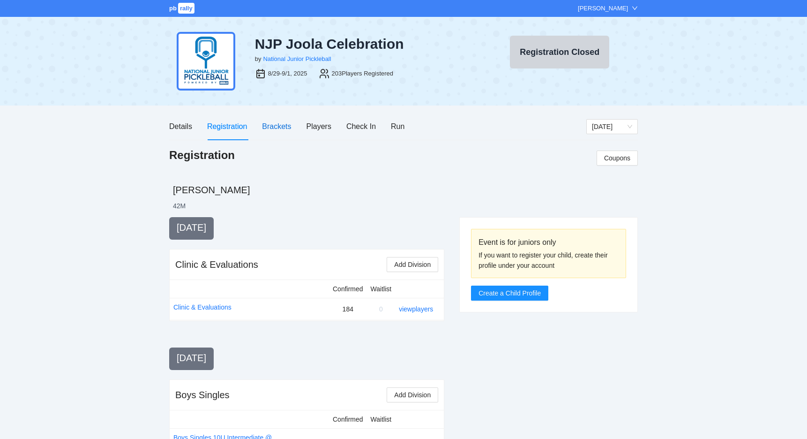
click at [284, 126] on div "Brackets" at bounding box center [276, 126] width 29 height 12
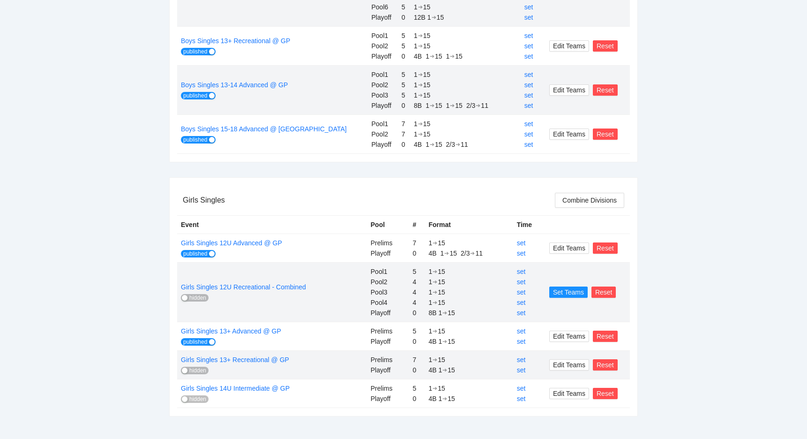
scroll to position [560, 0]
click at [198, 372] on span "hidden" at bounding box center [197, 370] width 17 height 7
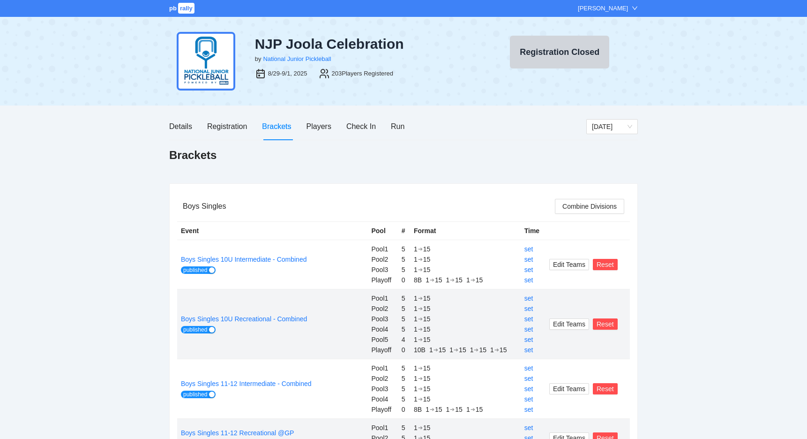
scroll to position [0, 0]
click at [403, 127] on div "Run" at bounding box center [398, 126] width 14 height 12
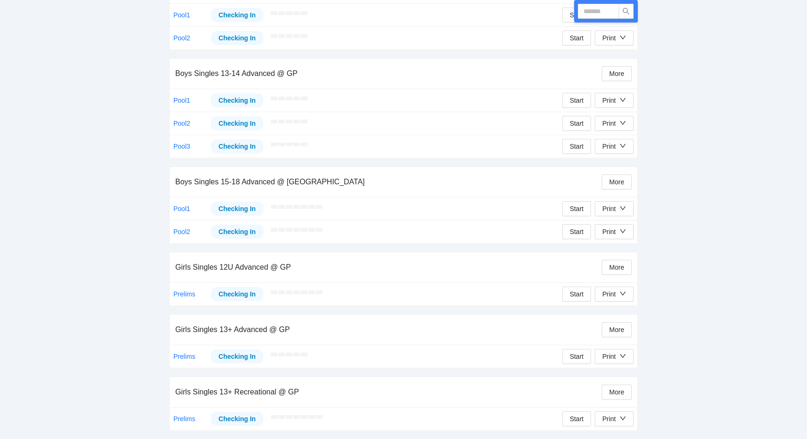
scroll to position [799, 0]
click at [608, 418] on div "Print" at bounding box center [609, 419] width 14 height 10
click at [614, 373] on span "Overview" at bounding box center [623, 370] width 48 height 10
click at [615, 414] on div "Print" at bounding box center [609, 419] width 14 height 10
click at [610, 396] on span "Refs Scorecards" at bounding box center [623, 400] width 48 height 10
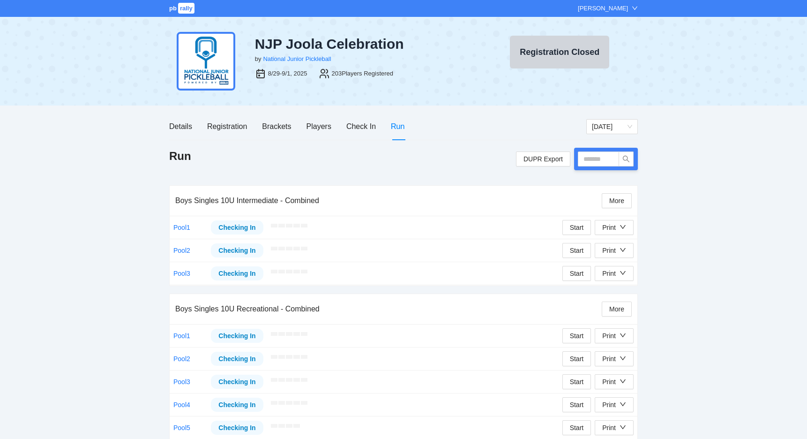
scroll to position [0, 0]
click at [269, 125] on div "Brackets" at bounding box center [276, 126] width 29 height 12
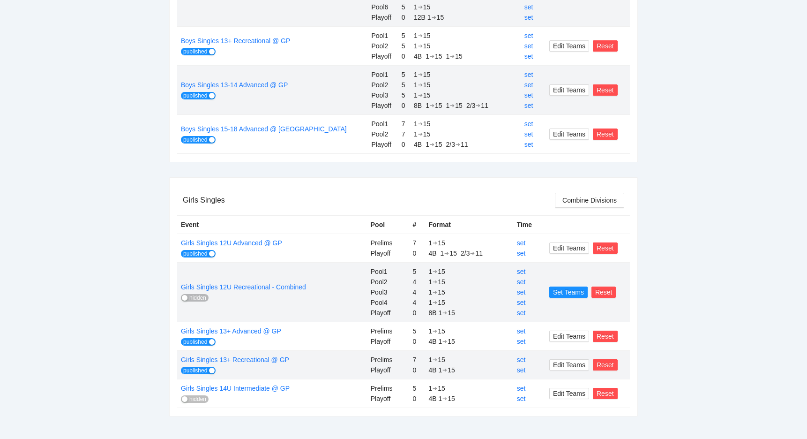
scroll to position [560, 0]
click at [193, 397] on span "hidden" at bounding box center [197, 399] width 17 height 7
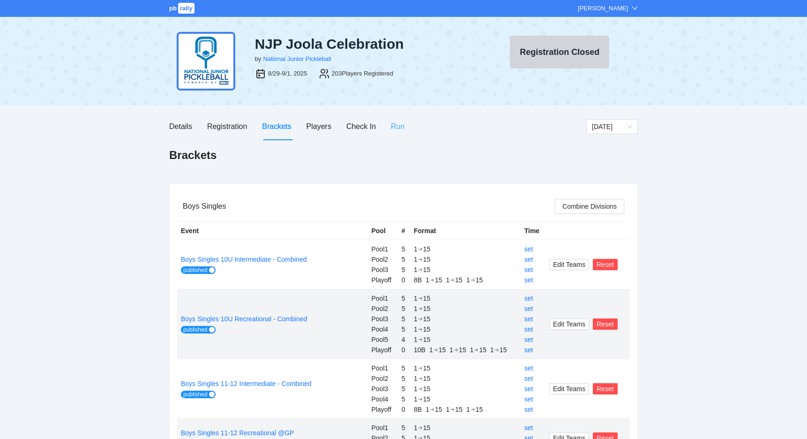
scroll to position [0, 0]
click at [397, 128] on div "Run" at bounding box center [398, 126] width 14 height 12
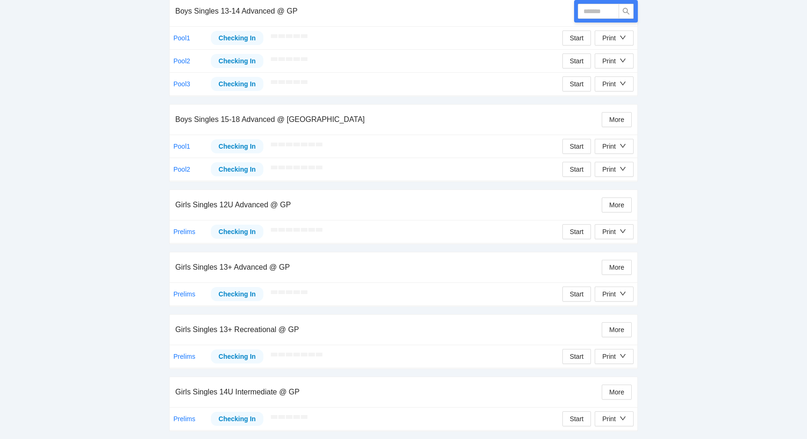
scroll to position [861, 0]
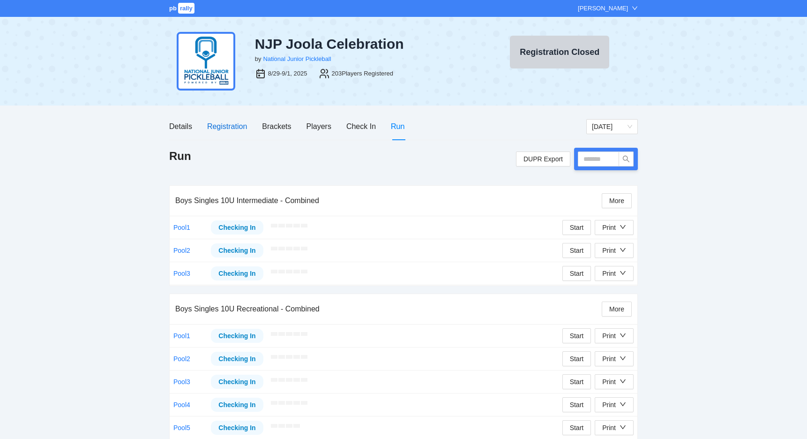
click at [222, 127] on div "Registration" at bounding box center [227, 126] width 40 height 12
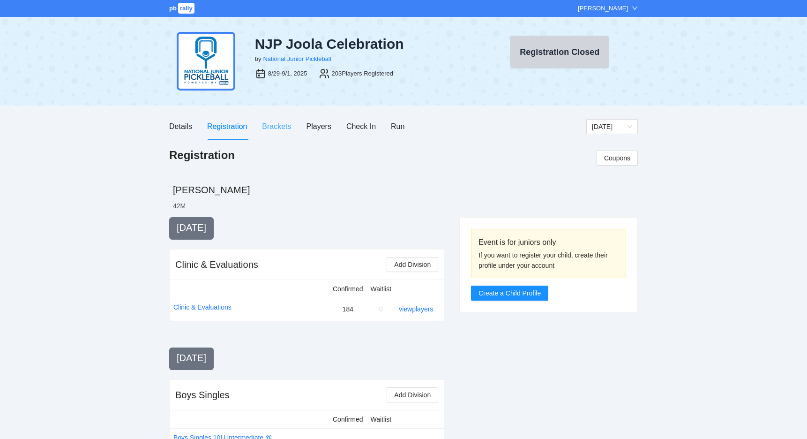
click at [275, 132] on div "Brackets" at bounding box center [276, 126] width 29 height 27
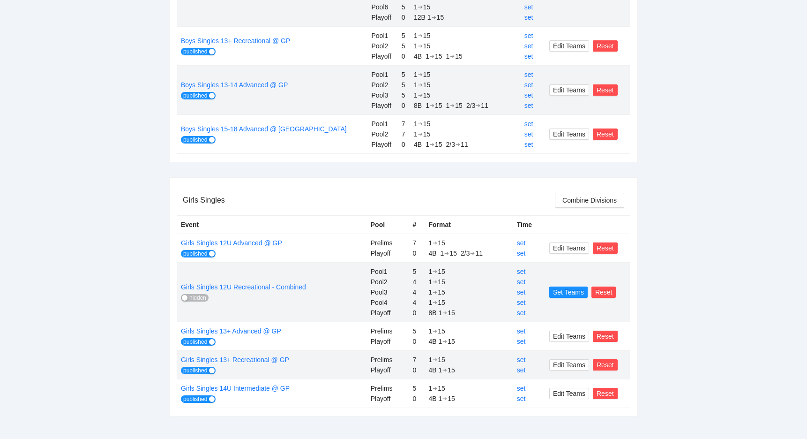
scroll to position [560, 0]
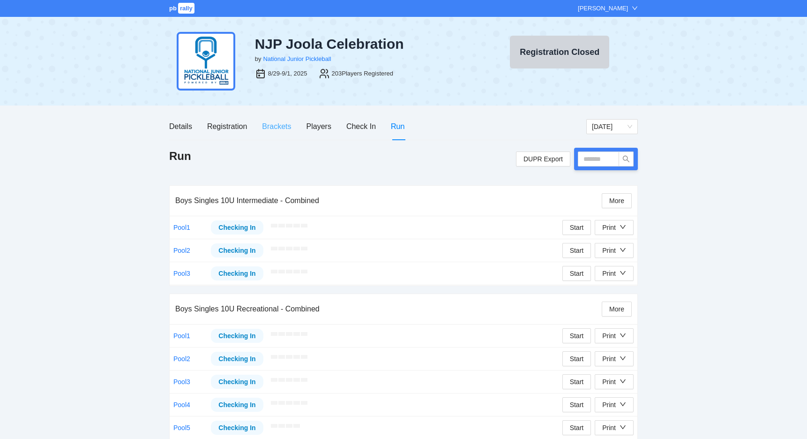
click at [280, 132] on div "Brackets" at bounding box center [276, 126] width 29 height 27
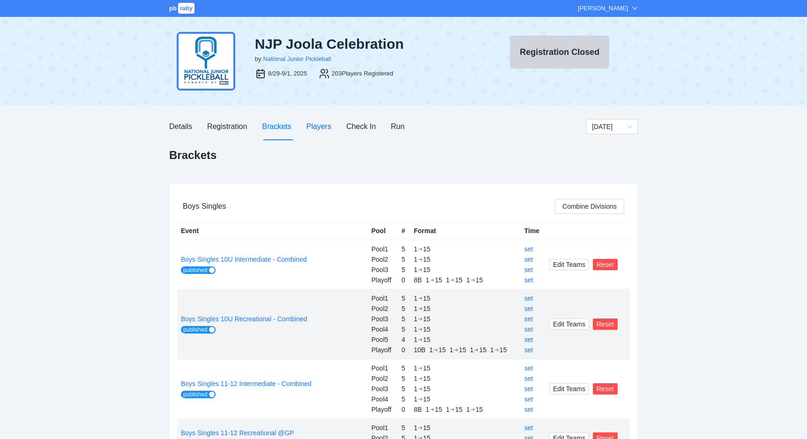
click at [311, 127] on div "Players" at bounding box center [318, 126] width 25 height 12
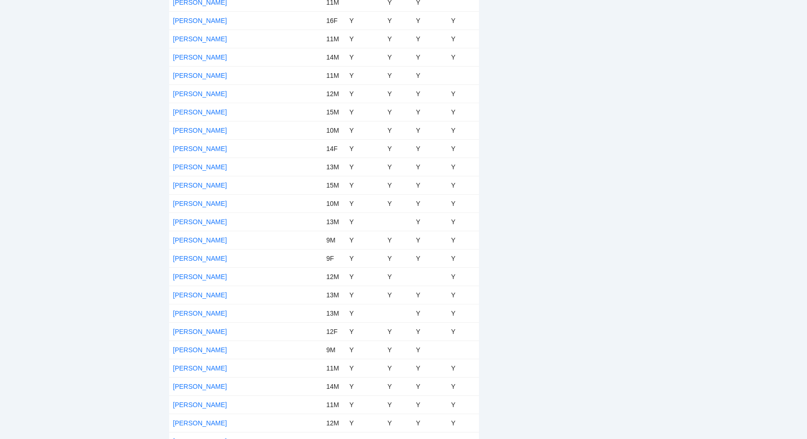
scroll to position [2150, 0]
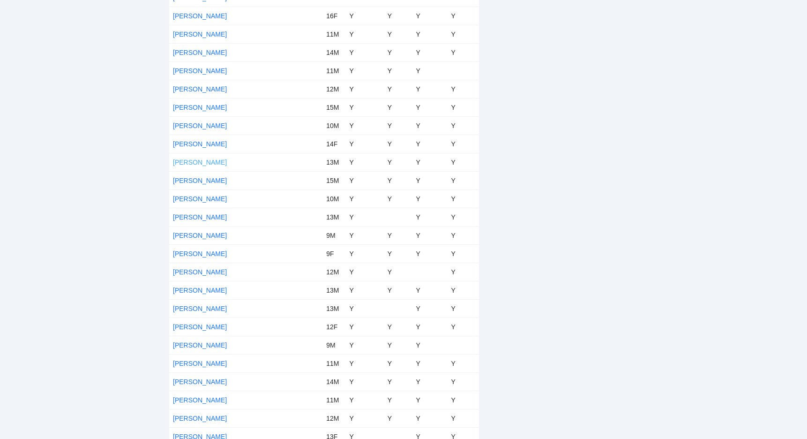
click at [184, 162] on link "[PERSON_NAME]" at bounding box center [200, 161] width 54 height 7
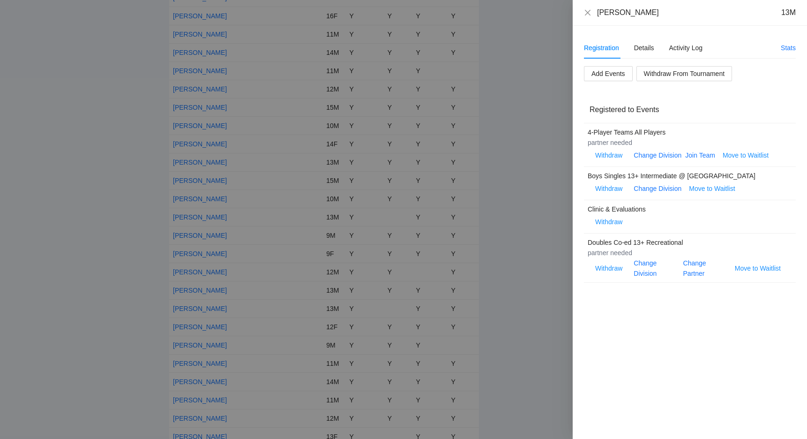
click at [691, 268] on div "Change Partner" at bounding box center [705, 268] width 44 height 21
click at [690, 263] on link "Change Partner" at bounding box center [694, 268] width 23 height 18
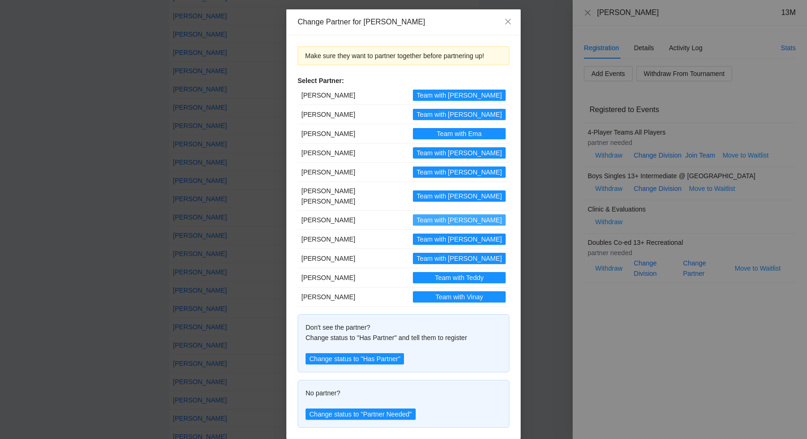
click at [430, 215] on span "Team with [PERSON_NAME]" at bounding box center [459, 220] width 85 height 10
click at [505, 27] on span "Close" at bounding box center [507, 21] width 25 height 25
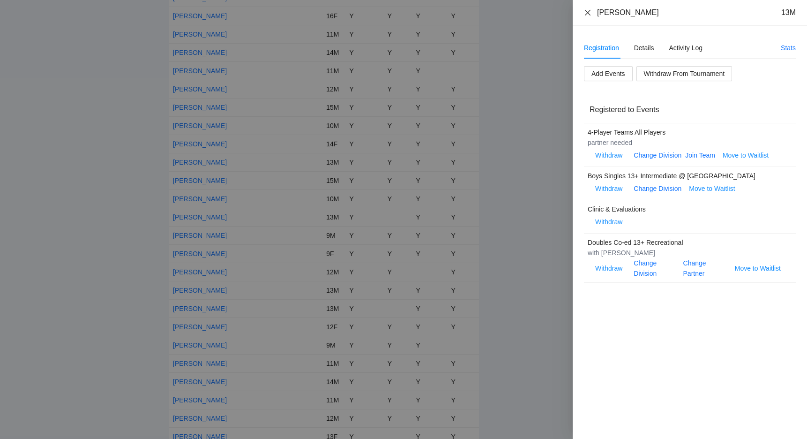
click at [588, 15] on icon "close" at bounding box center [587, 12] width 7 height 7
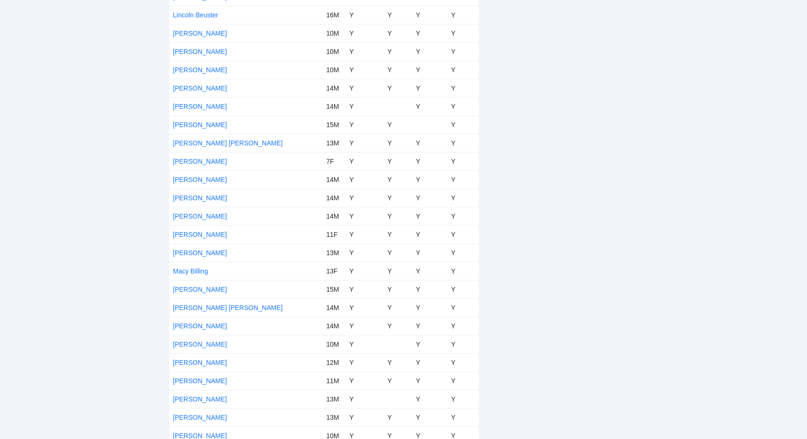
scroll to position [2619, 0]
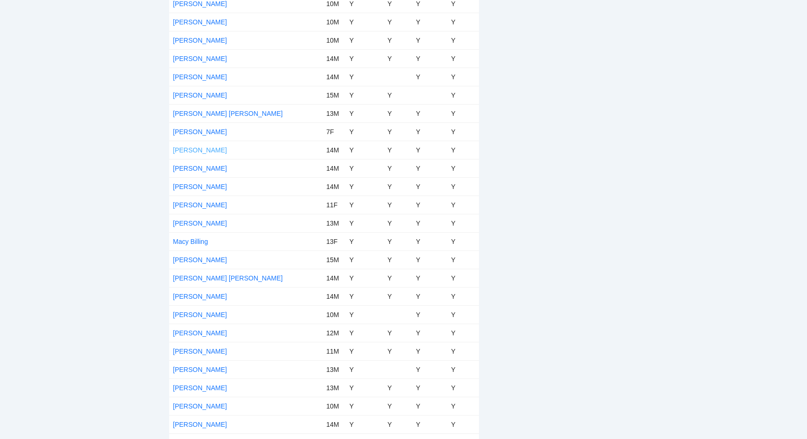
click at [203, 150] on link "[PERSON_NAME]" at bounding box center [200, 149] width 54 height 7
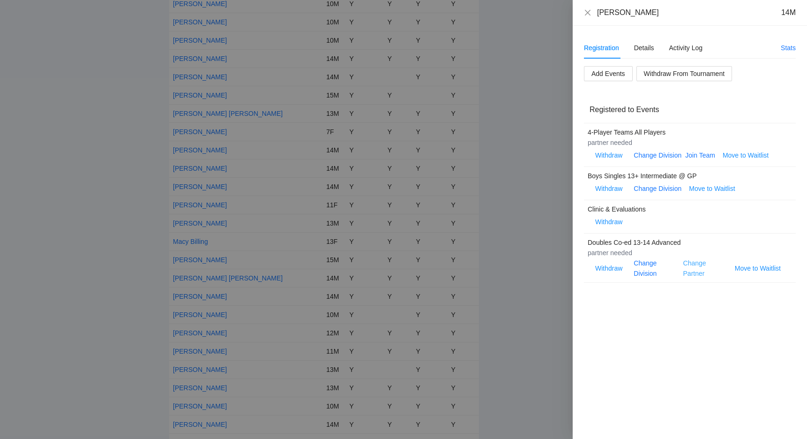
click at [686, 263] on link "Change Partner" at bounding box center [694, 268] width 23 height 18
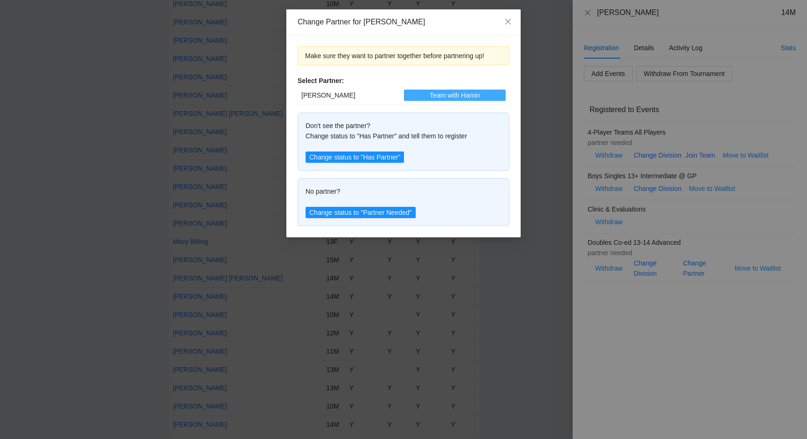
click at [404, 94] on button "Team with Hamin" at bounding box center [455, 95] width 102 height 11
click at [512, 23] on span "Close" at bounding box center [507, 21] width 25 height 25
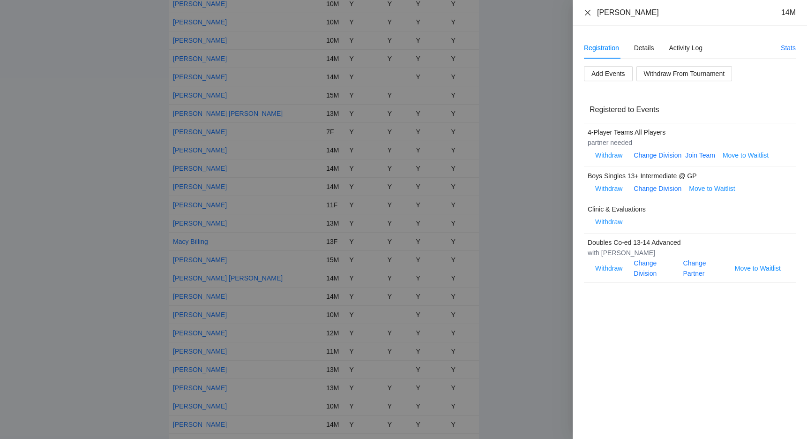
click at [586, 12] on icon "close" at bounding box center [587, 12] width 7 height 7
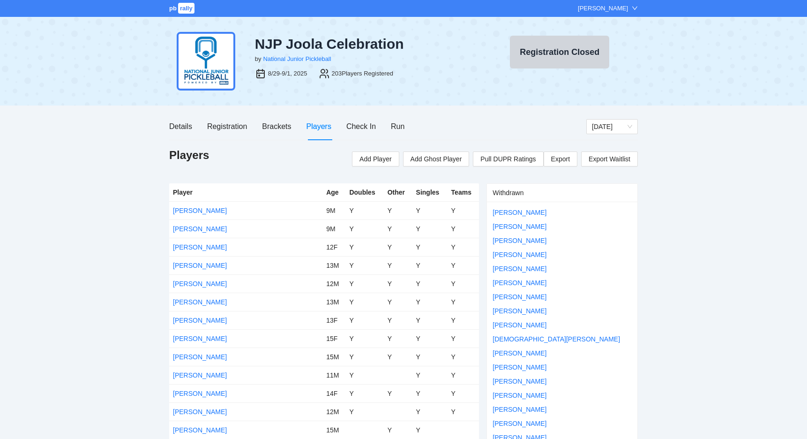
scroll to position [0, 0]
click at [228, 127] on div "Registration" at bounding box center [227, 126] width 40 height 12
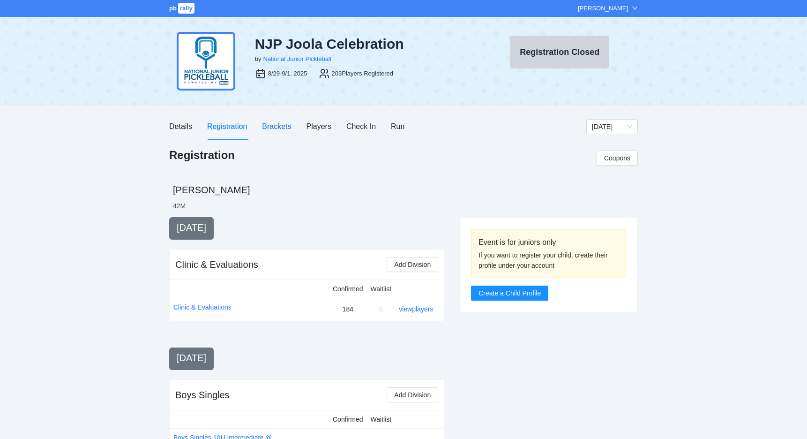
click at [274, 125] on div "Brackets" at bounding box center [276, 126] width 29 height 12
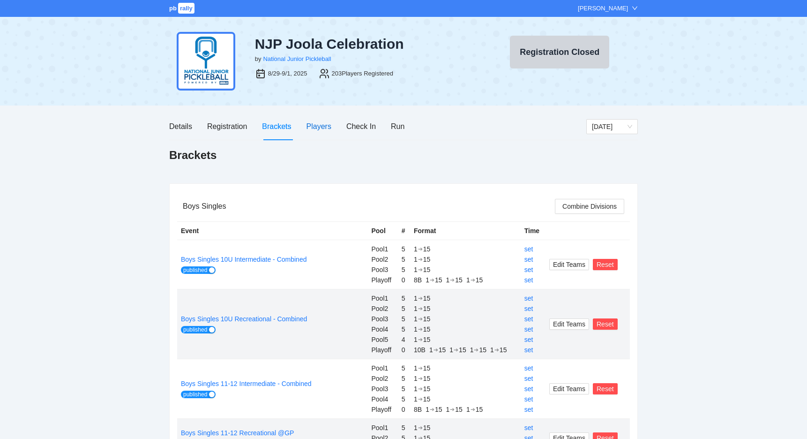
click at [315, 127] on div "Players" at bounding box center [318, 126] width 25 height 12
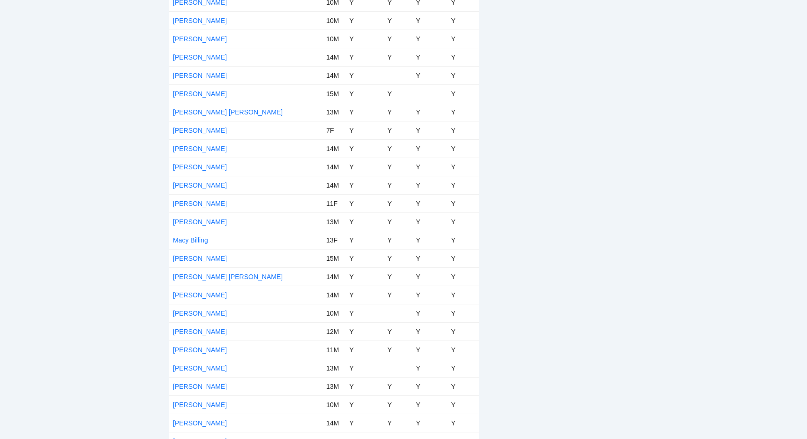
scroll to position [2622, 0]
click at [180, 220] on link "[PERSON_NAME]" at bounding box center [200, 220] width 54 height 7
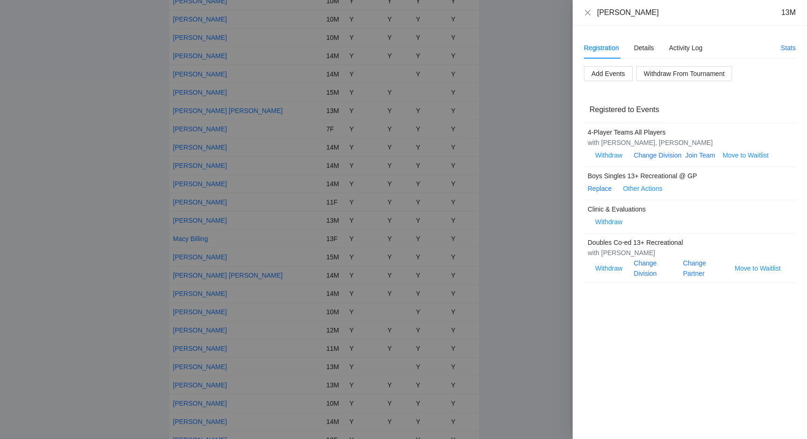
click at [657, 142] on div "with Noah Nguyen, Peter Nguyen" at bounding box center [686, 142] width 197 height 10
click at [692, 155] on link "Join Team" at bounding box center [700, 154] width 30 height 7
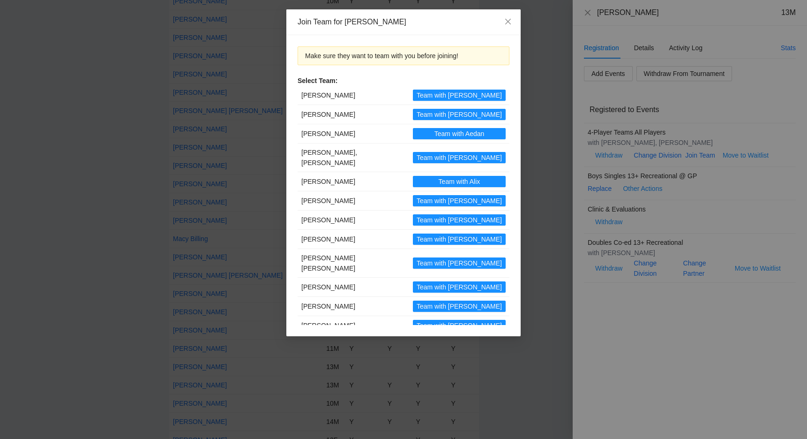
scroll to position [0, 0]
click at [438, 195] on button "Team with Allison" at bounding box center [459, 200] width 93 height 11
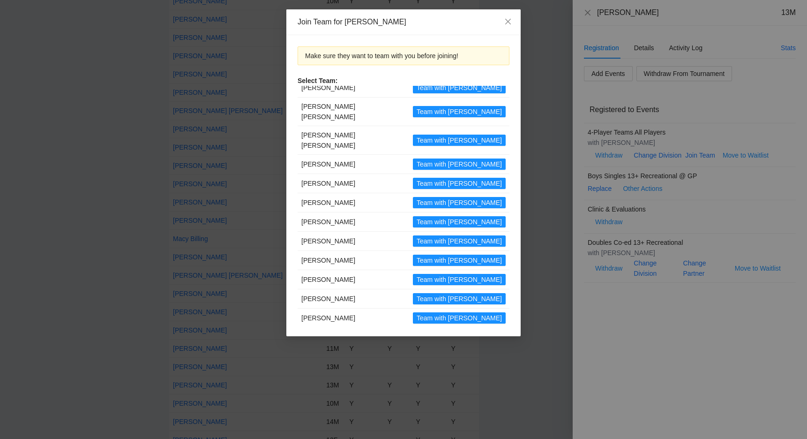
scroll to position [1849, 0]
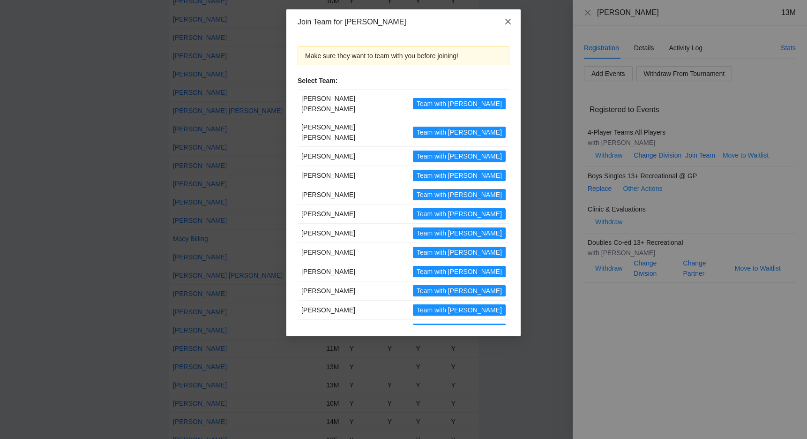
click at [506, 23] on icon "close" at bounding box center [507, 21] width 7 height 7
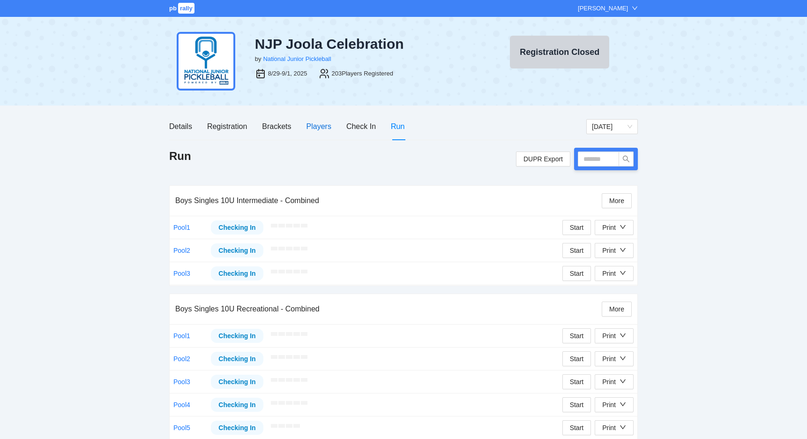
click at [322, 125] on div "Players" at bounding box center [318, 126] width 25 height 12
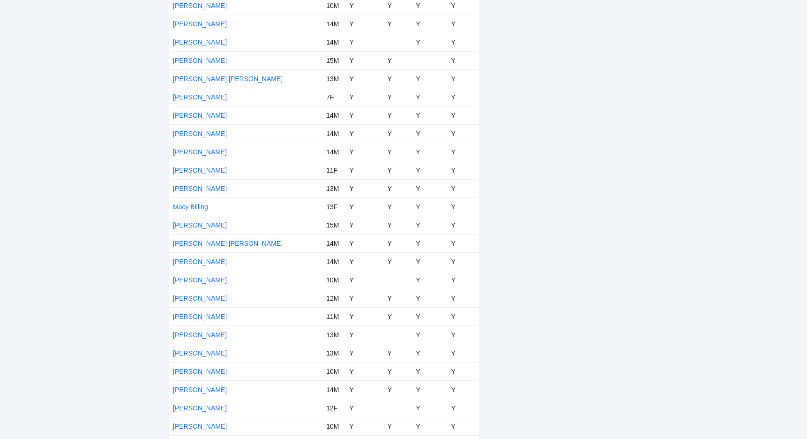
scroll to position [2653, 0]
click at [198, 188] on link "[PERSON_NAME]" at bounding box center [200, 188] width 54 height 7
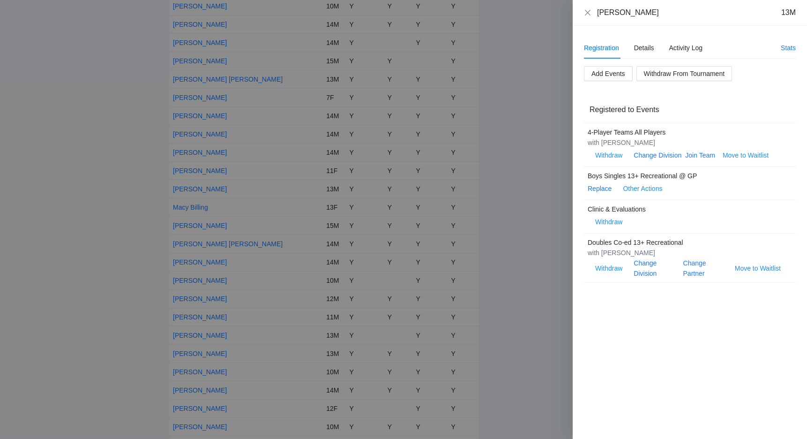
click at [554, 143] on div at bounding box center [403, 219] width 807 height 439
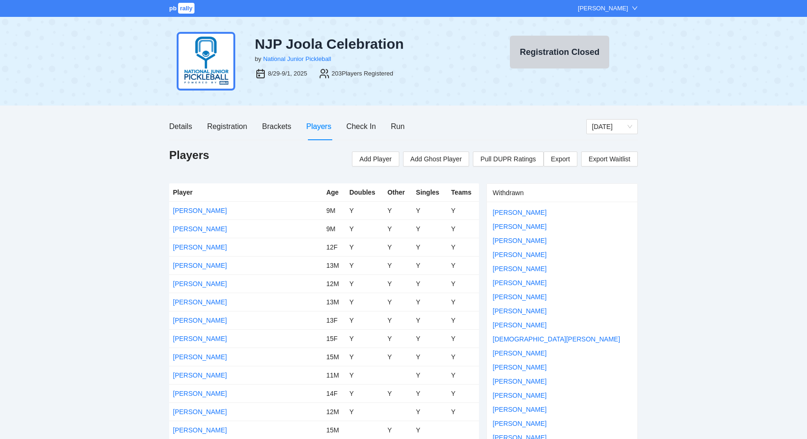
scroll to position [0, 0]
click at [228, 129] on div "Registration" at bounding box center [227, 126] width 40 height 12
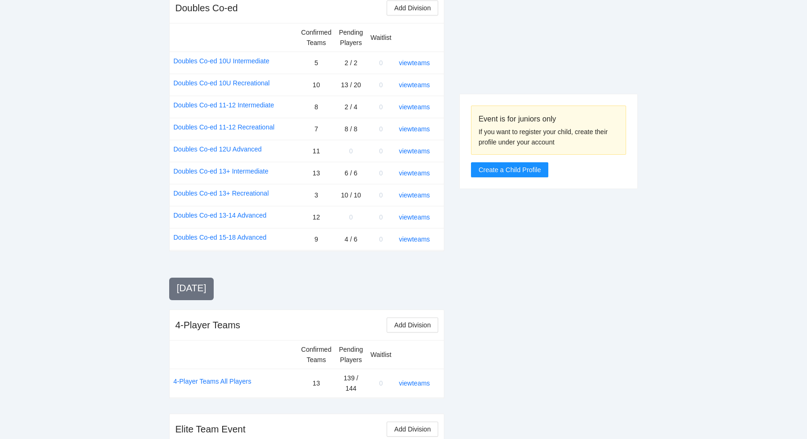
scroll to position [1094, 0]
click at [409, 380] on link "view teams" at bounding box center [414, 383] width 31 height 7
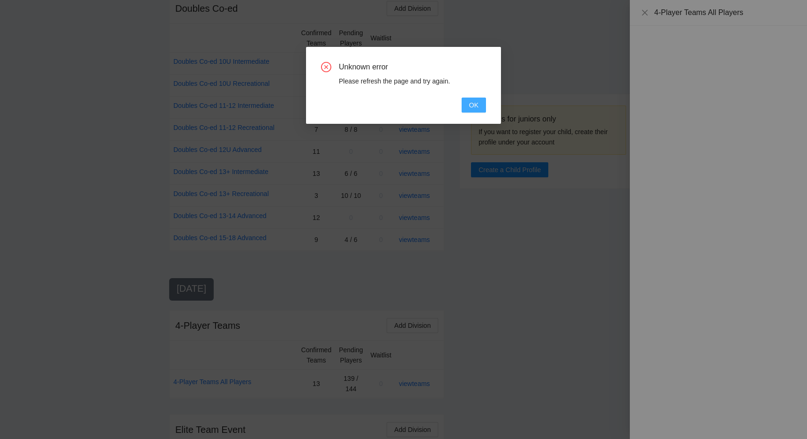
click at [465, 111] on button "OK" at bounding box center [474, 104] width 24 height 15
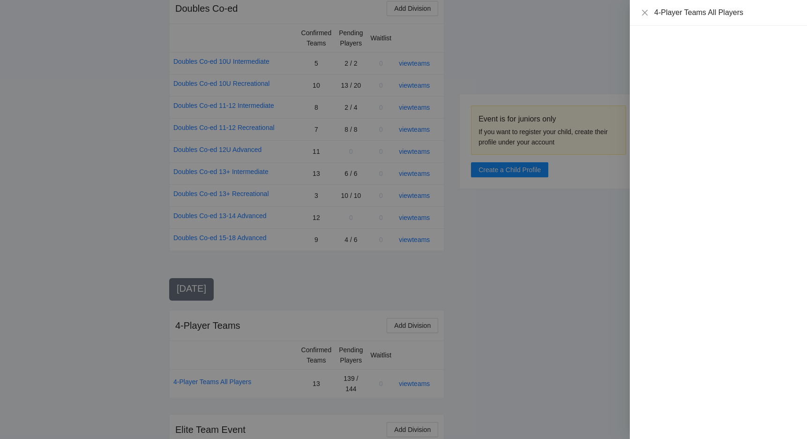
click at [312, 247] on div at bounding box center [403, 219] width 807 height 439
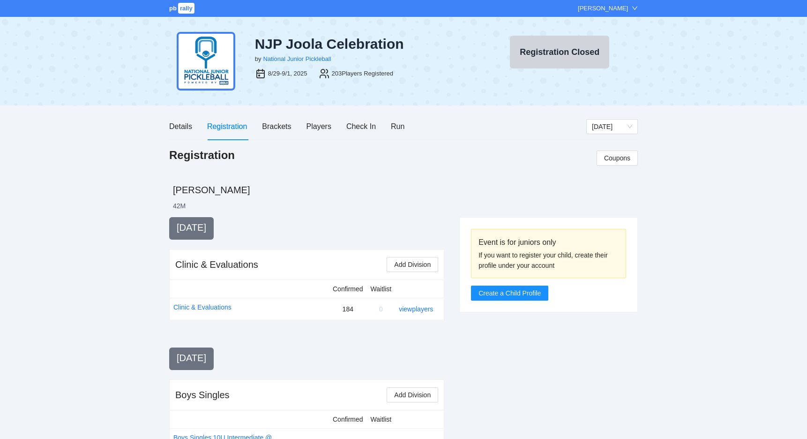
scroll to position [0, 0]
click at [321, 128] on div "Players" at bounding box center [318, 126] width 25 height 12
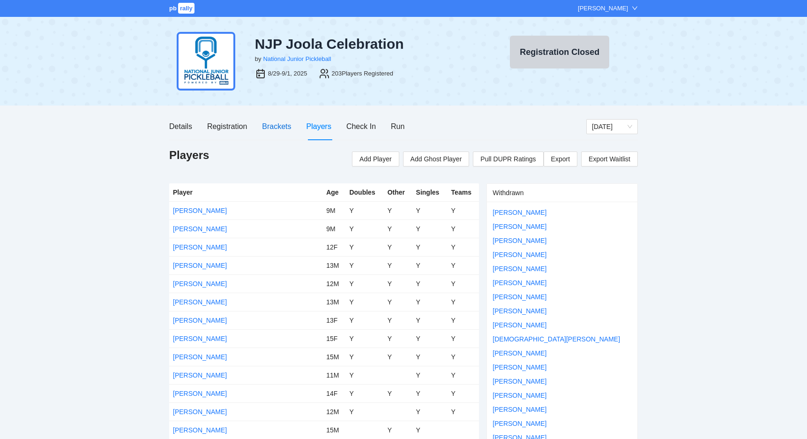
click at [275, 125] on div "Brackets" at bounding box center [276, 126] width 29 height 12
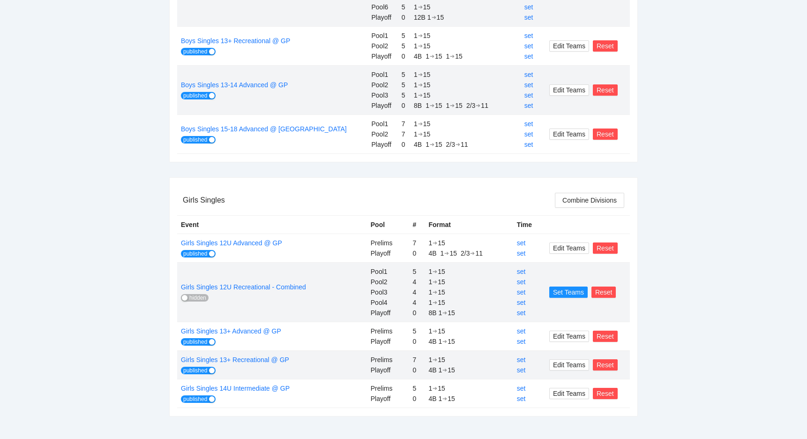
scroll to position [560, 0]
click at [202, 299] on span "hidden" at bounding box center [197, 297] width 17 height 7
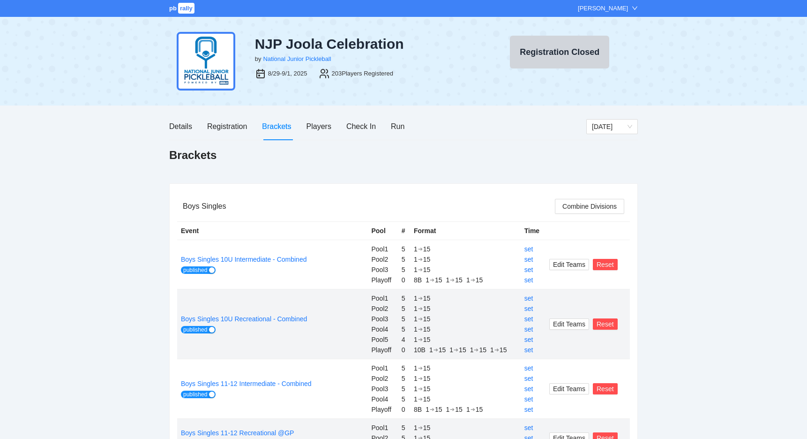
scroll to position [0, 0]
click at [398, 128] on div "Run" at bounding box center [398, 126] width 14 height 12
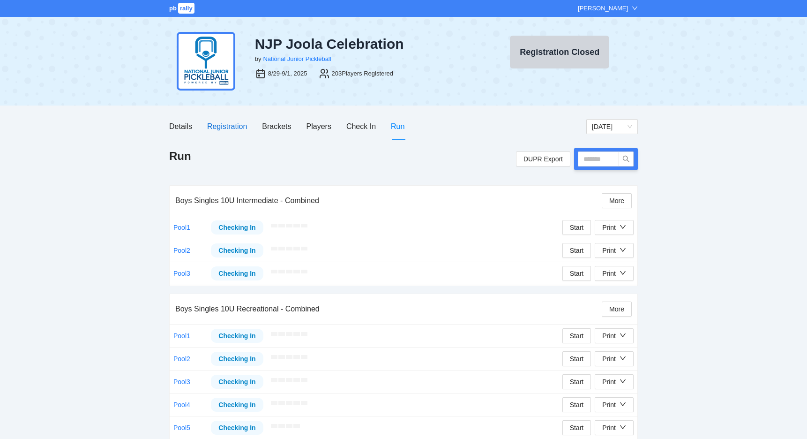
click at [229, 130] on div "Registration" at bounding box center [227, 126] width 40 height 12
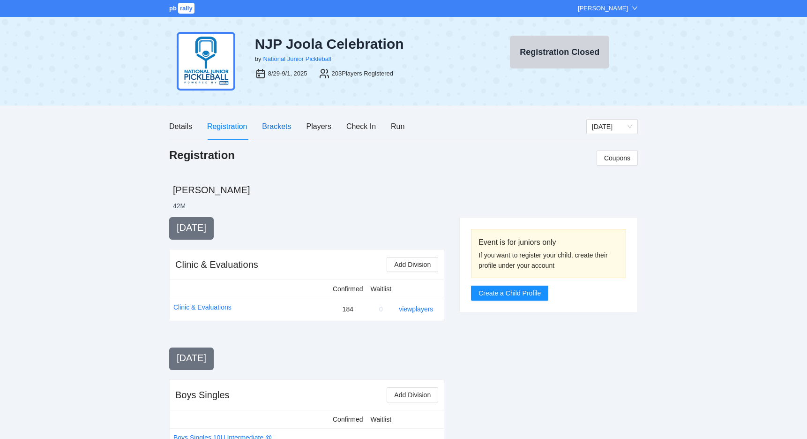
click at [268, 132] on div "Brackets" at bounding box center [276, 126] width 29 height 12
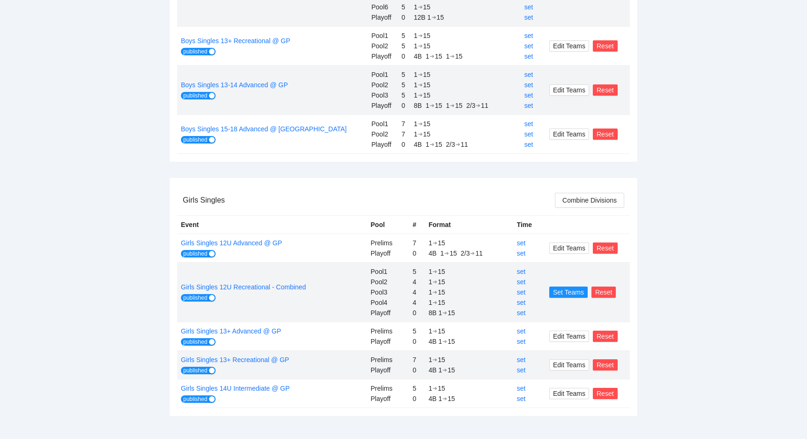
scroll to position [560, 0]
click at [191, 298] on span "published" at bounding box center [195, 297] width 24 height 7
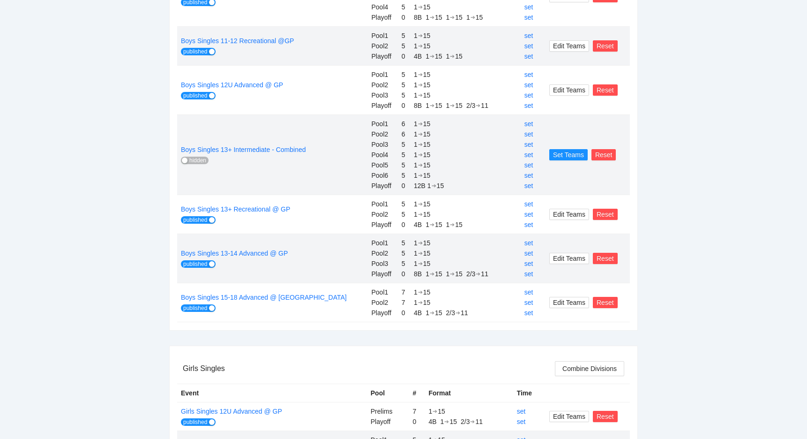
scroll to position [390, 0]
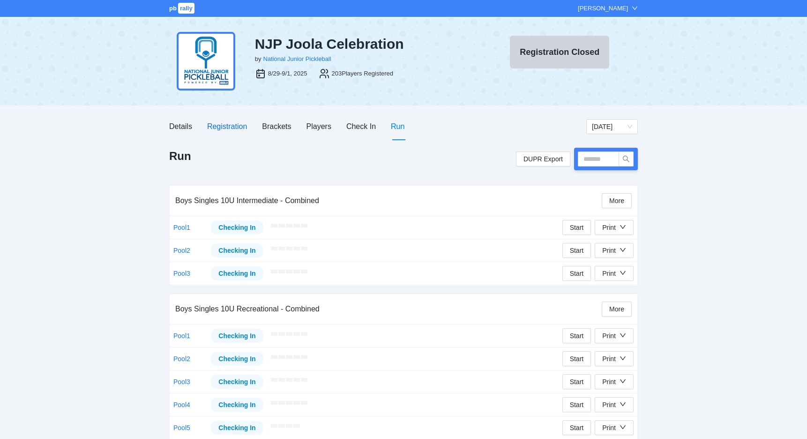
click at [229, 121] on div "Registration" at bounding box center [227, 126] width 40 height 12
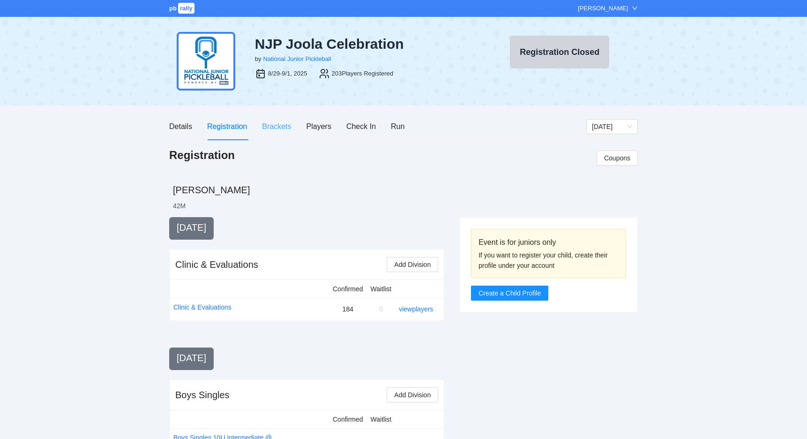
click at [273, 119] on div "Brackets" at bounding box center [276, 126] width 29 height 27
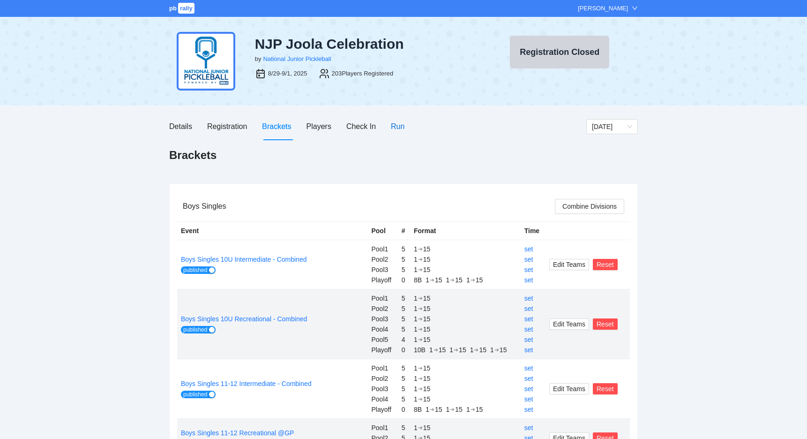
click at [400, 130] on div "Run" at bounding box center [398, 126] width 14 height 12
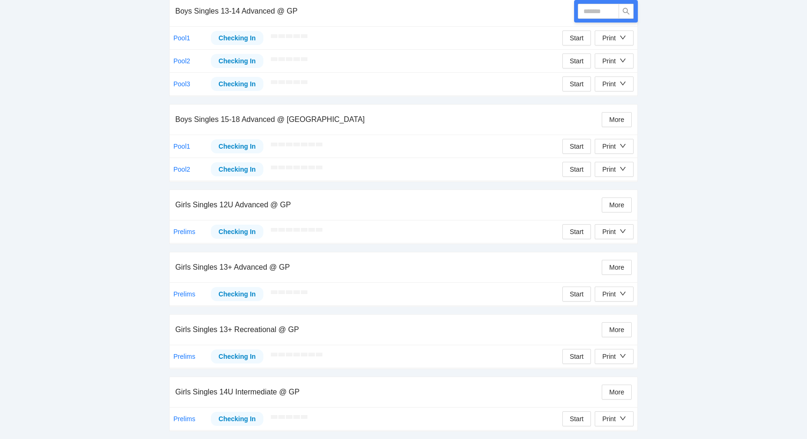
scroll to position [1038, 0]
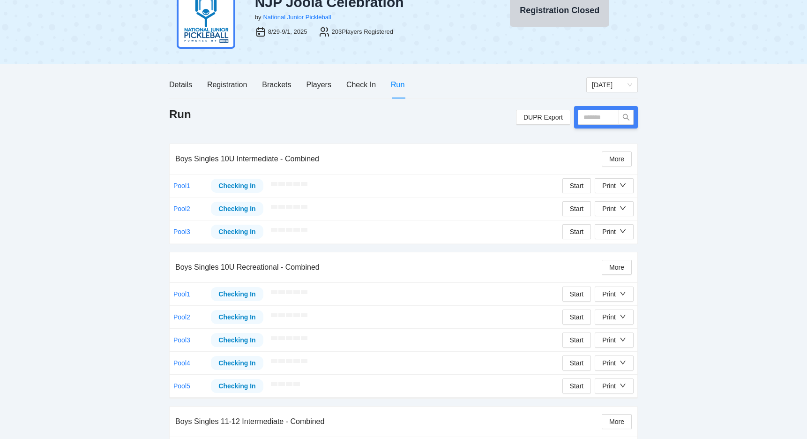
scroll to position [24, 0]
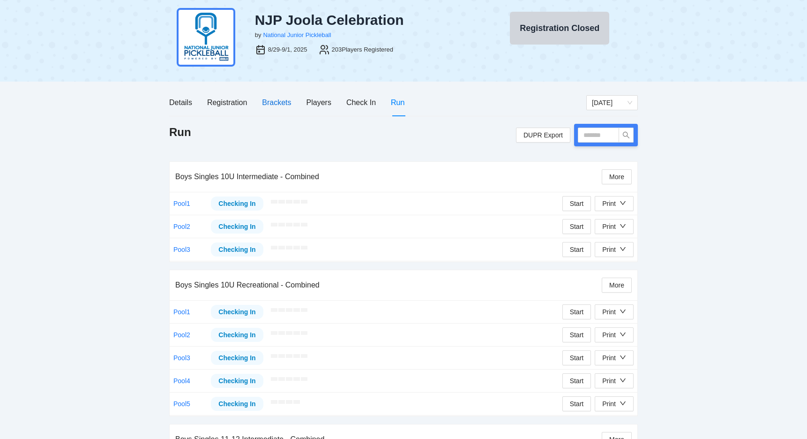
click at [277, 106] on div "Brackets" at bounding box center [276, 103] width 29 height 12
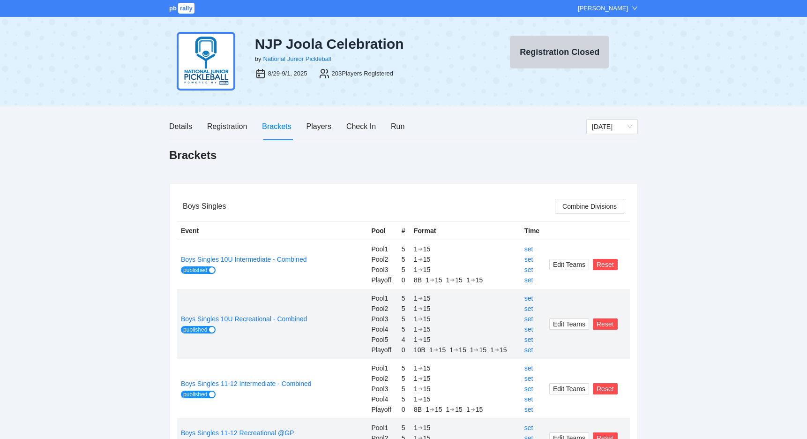
scroll to position [0, 0]
click at [392, 127] on div "Run" at bounding box center [398, 126] width 14 height 12
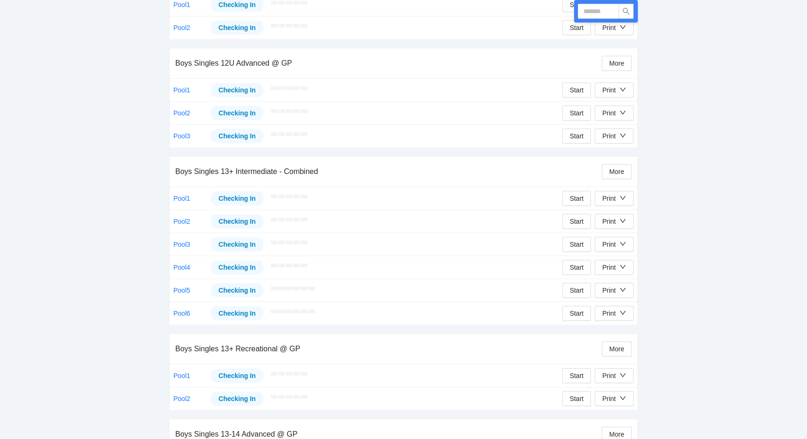
scroll to position [618, 0]
click at [625, 193] on icon "down" at bounding box center [623, 196] width 7 height 7
click at [620, 214] on span "Overview" at bounding box center [623, 215] width 48 height 10
click at [619, 194] on div "Print" at bounding box center [614, 197] width 24 height 10
click at [615, 244] on span "Refs Scorecards" at bounding box center [623, 245] width 48 height 10
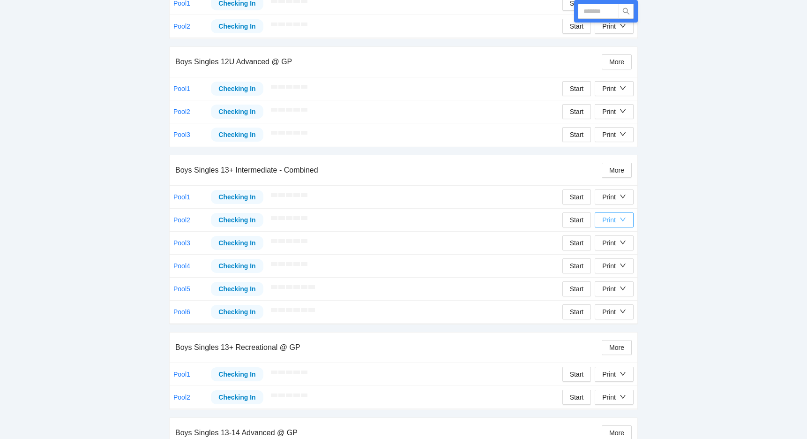
click at [608, 220] on div "Print" at bounding box center [609, 220] width 14 height 10
click at [611, 241] on span "Overview" at bounding box center [623, 238] width 48 height 10
click at [608, 219] on div "Print" at bounding box center [609, 220] width 14 height 10
click at [613, 268] on span "Refs Scorecards" at bounding box center [623, 268] width 48 height 10
click at [612, 241] on div "Print" at bounding box center [609, 243] width 14 height 10
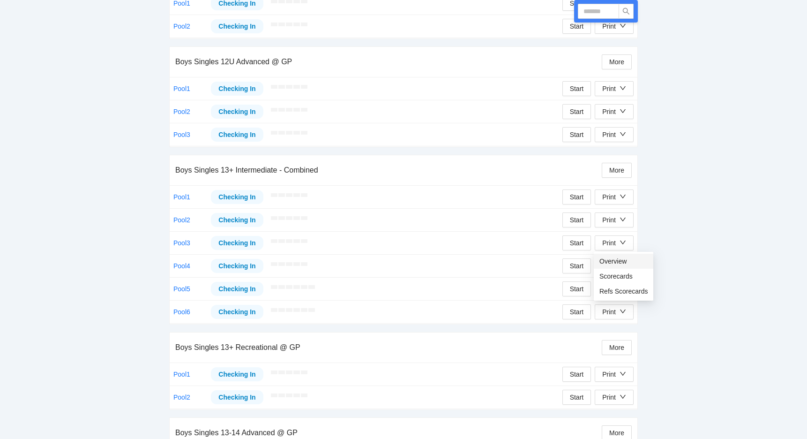
click at [612, 258] on span "Overview" at bounding box center [623, 261] width 48 height 10
click at [623, 245] on icon "down" at bounding box center [623, 242] width 7 height 7
click at [616, 291] on span "Refs Scorecards" at bounding box center [623, 291] width 48 height 10
